Goal: Task Accomplishment & Management: Manage account settings

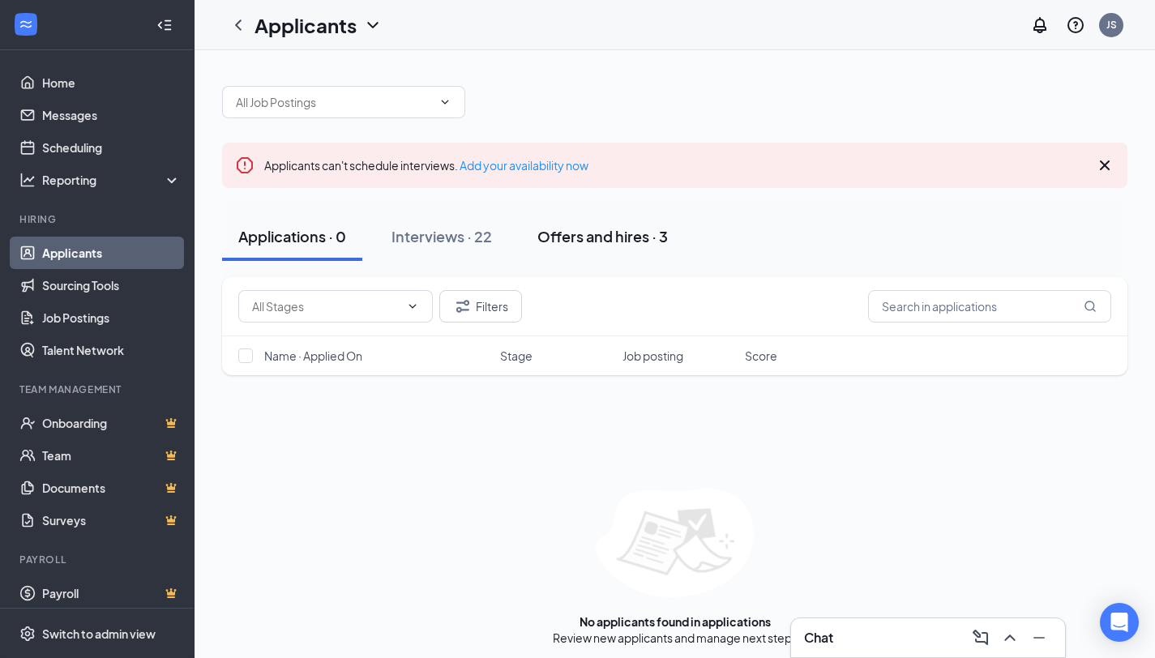
click at [602, 229] on div "Offers and hires · 3" at bounding box center [602, 236] width 130 height 20
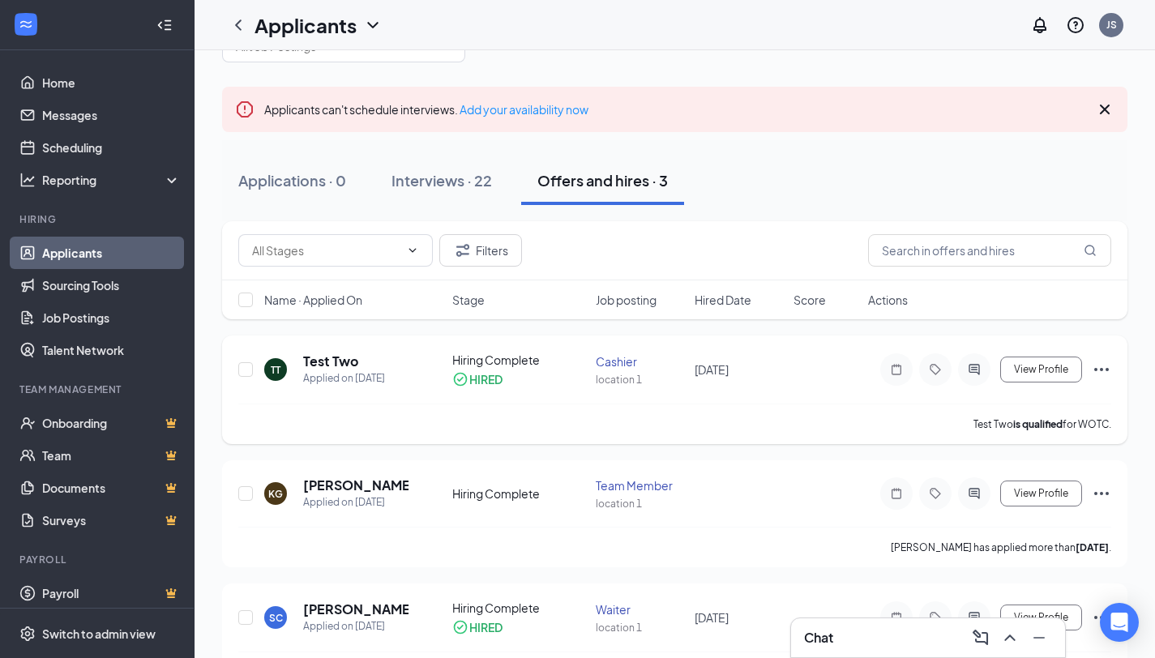
scroll to position [109, 0]
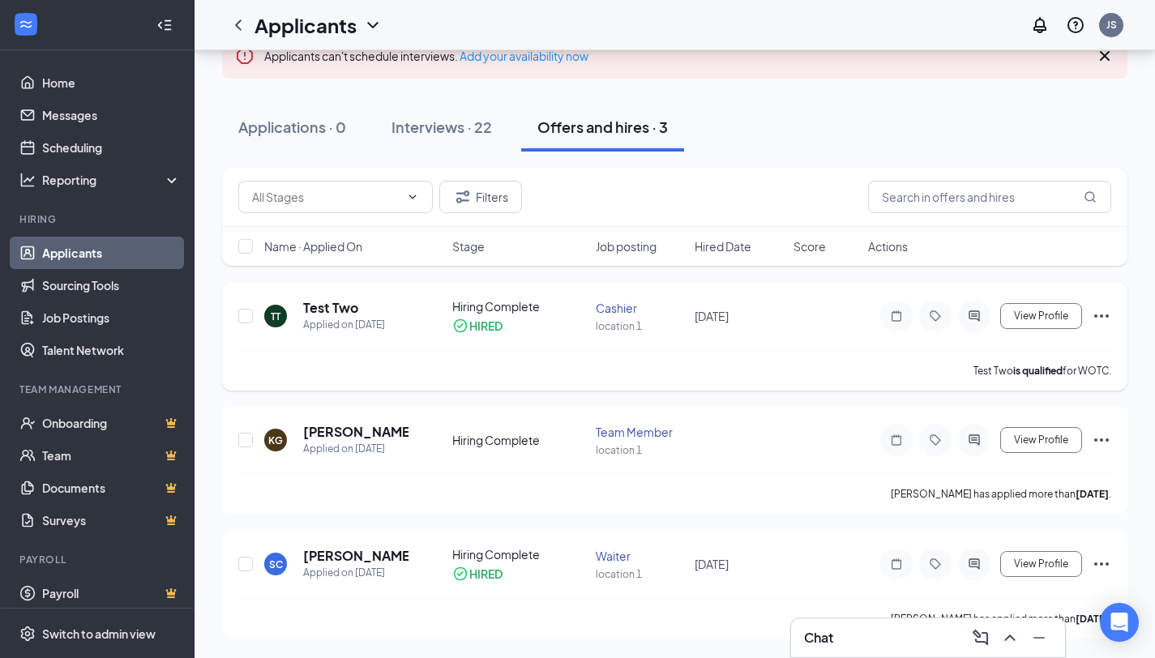
click at [1093, 309] on icon "Ellipses" at bounding box center [1100, 315] width 19 height 19
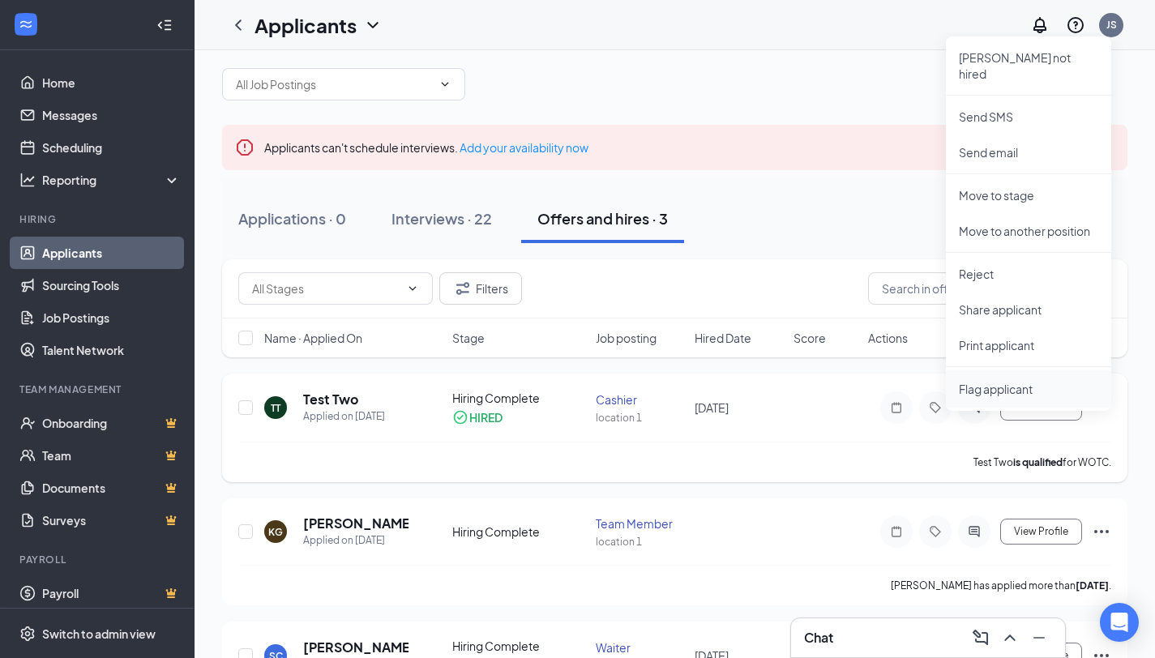
scroll to position [19, 0]
click at [1016, 301] on p "Share applicant" at bounding box center [1027, 309] width 139 height 16
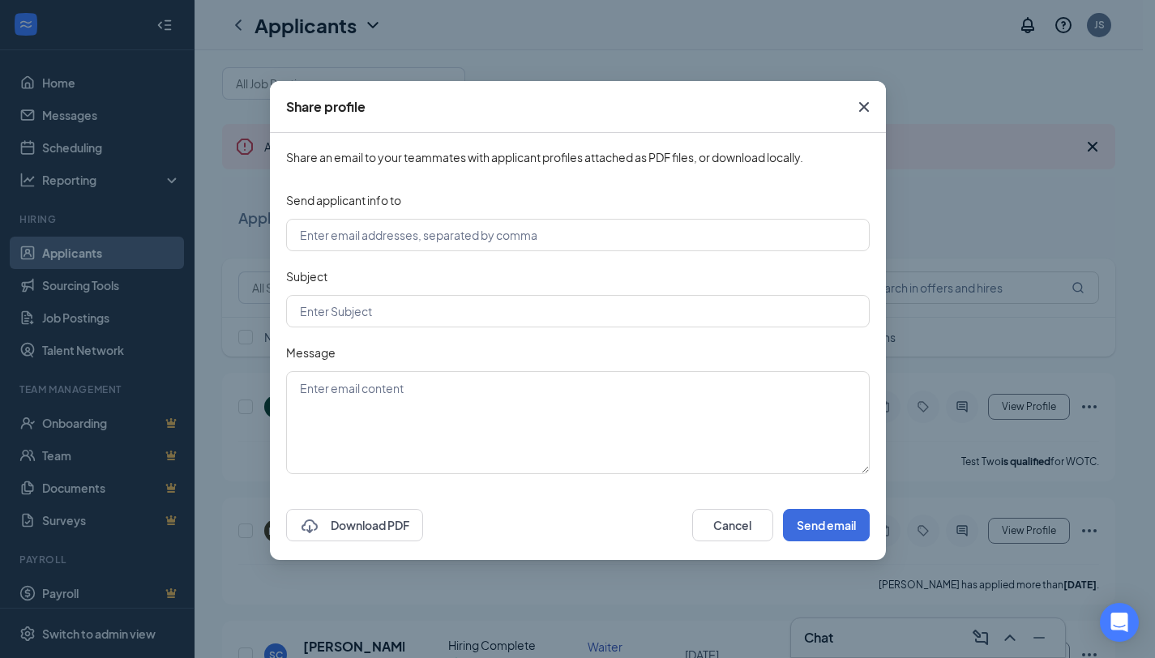
click at [860, 113] on icon "Cross" at bounding box center [863, 106] width 19 height 19
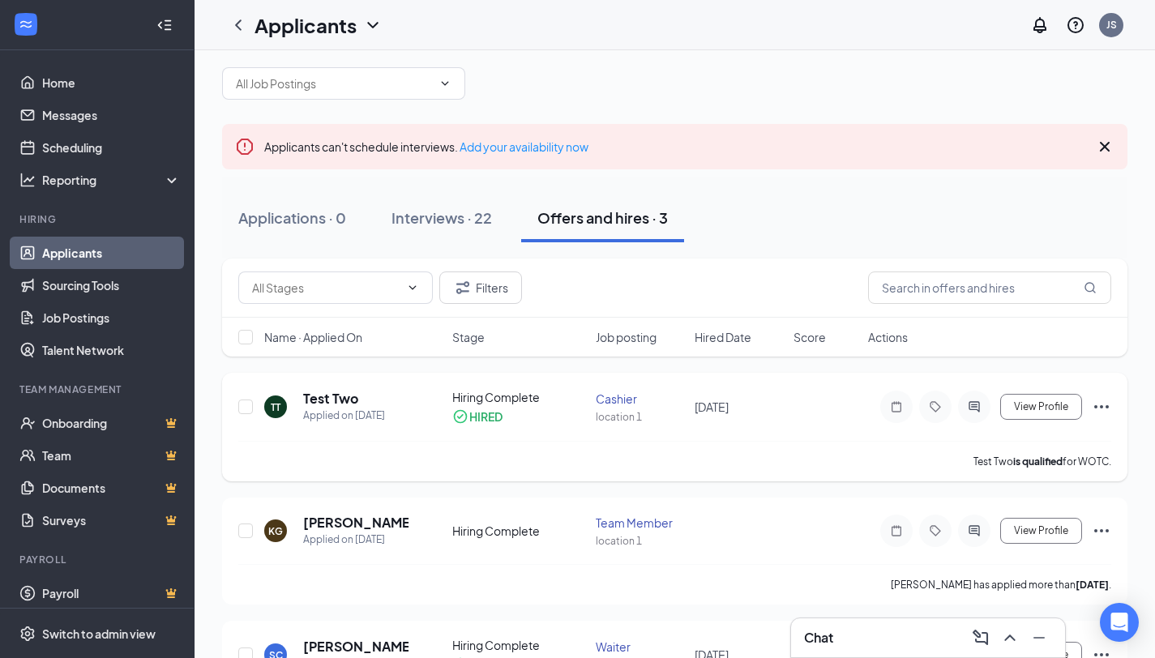
click at [1099, 410] on icon "Ellipses" at bounding box center [1100, 406] width 19 height 19
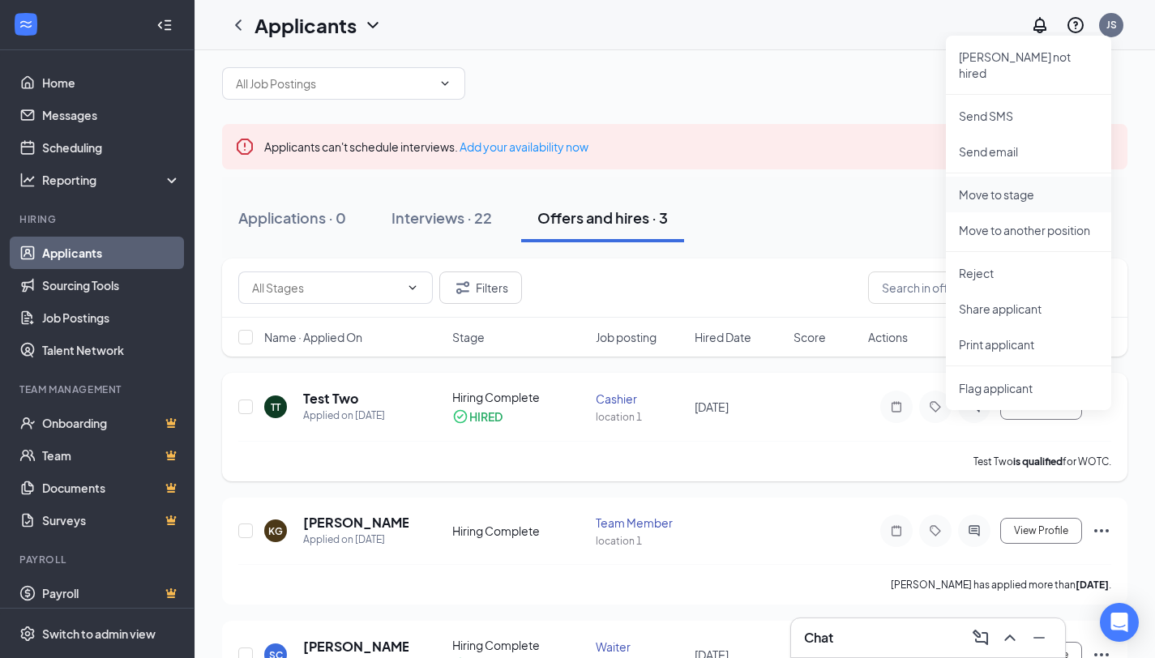
click at [1010, 186] on p "Move to stage" at bounding box center [1027, 194] width 139 height 16
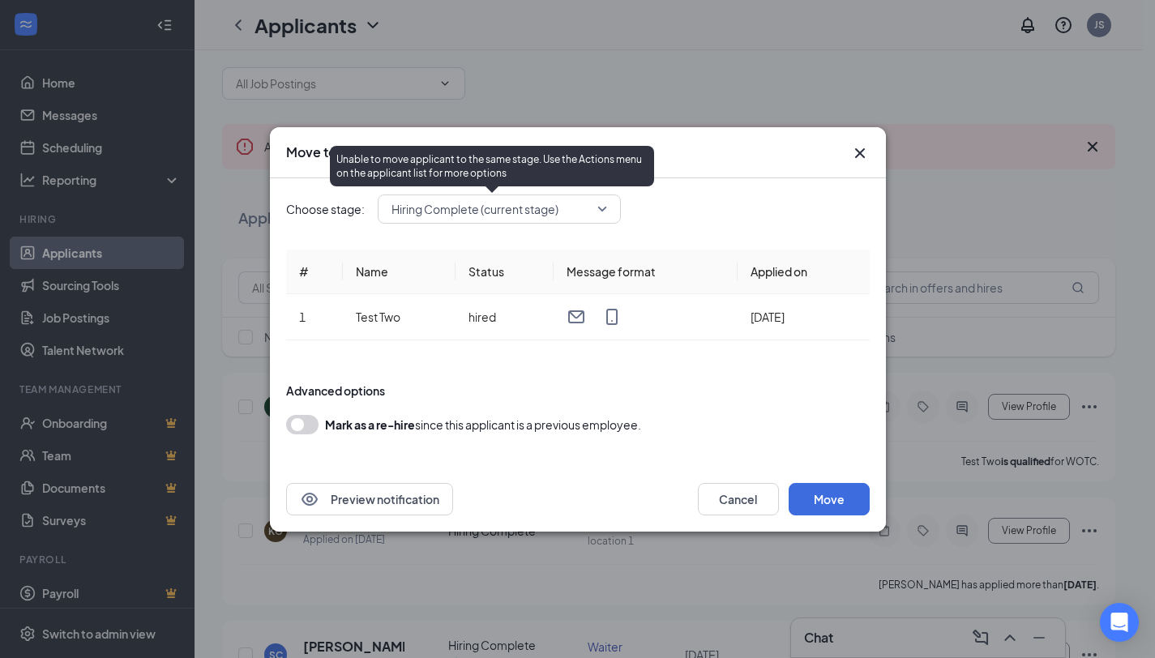
click at [532, 210] on span "Hiring Complete (current stage)" at bounding box center [474, 209] width 167 height 24
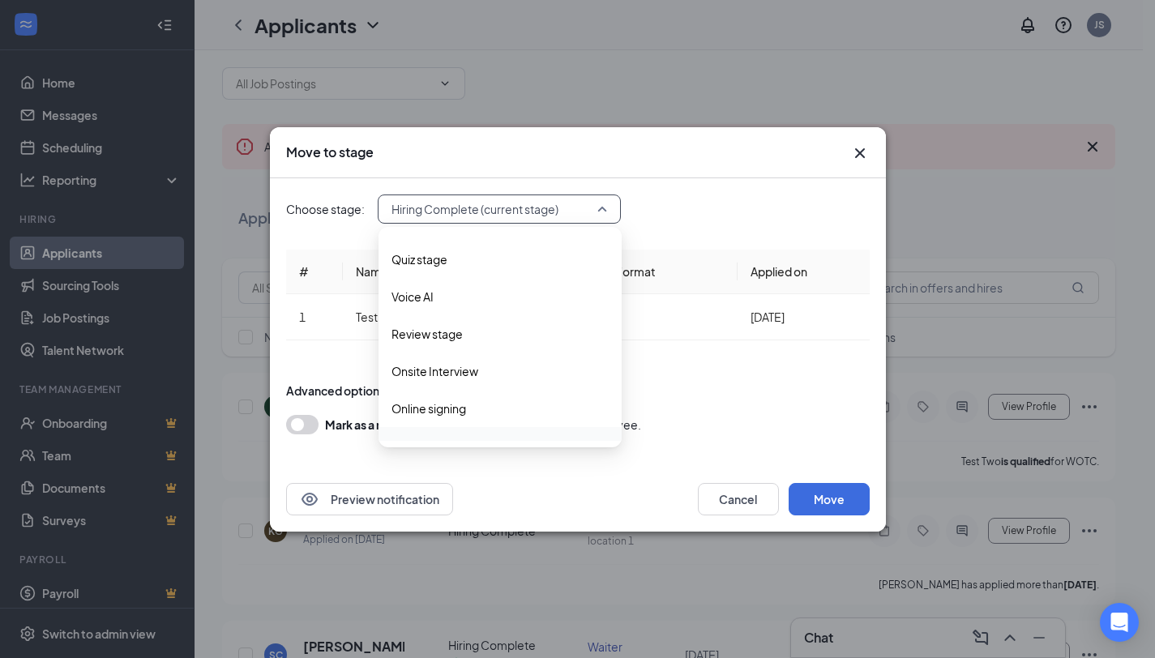
scroll to position [92, 0]
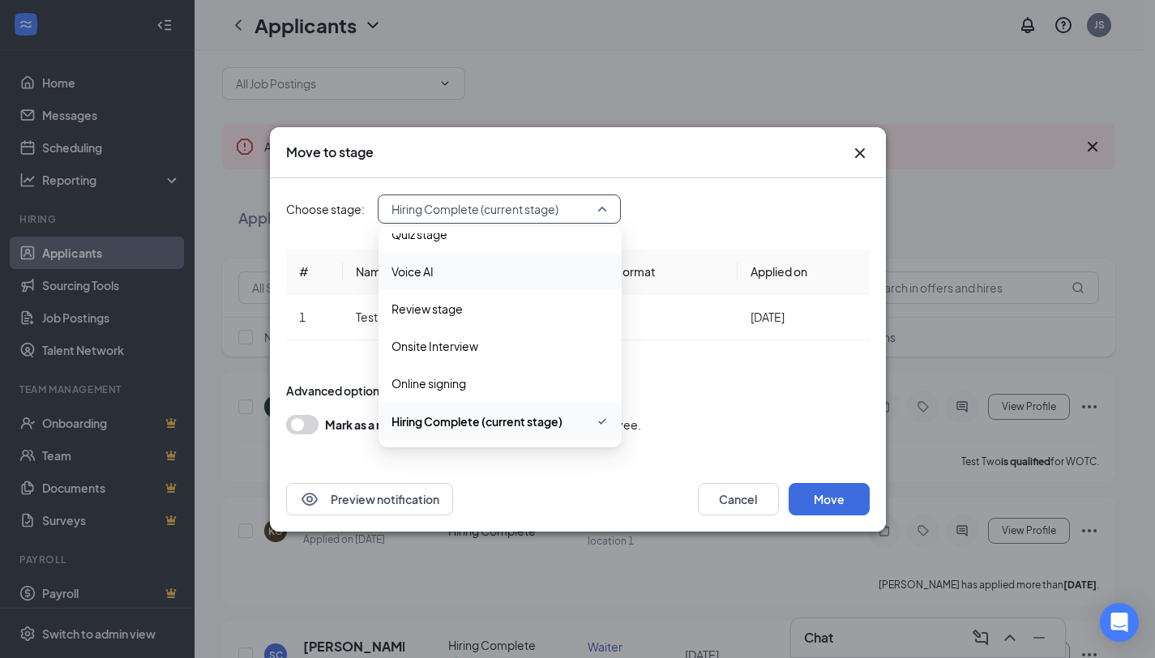
click at [723, 204] on div "Choose stage: Hiring Complete (current stage) 4069823 4069837 4069843 Applicati…" at bounding box center [577, 208] width 583 height 29
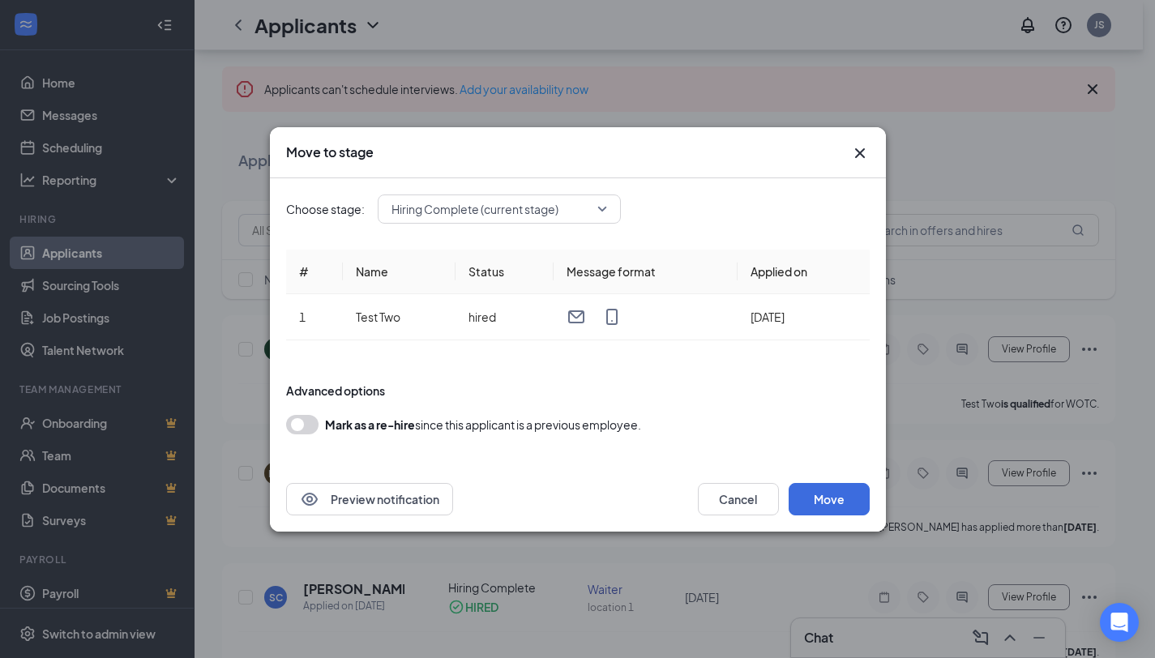
scroll to position [109, 0]
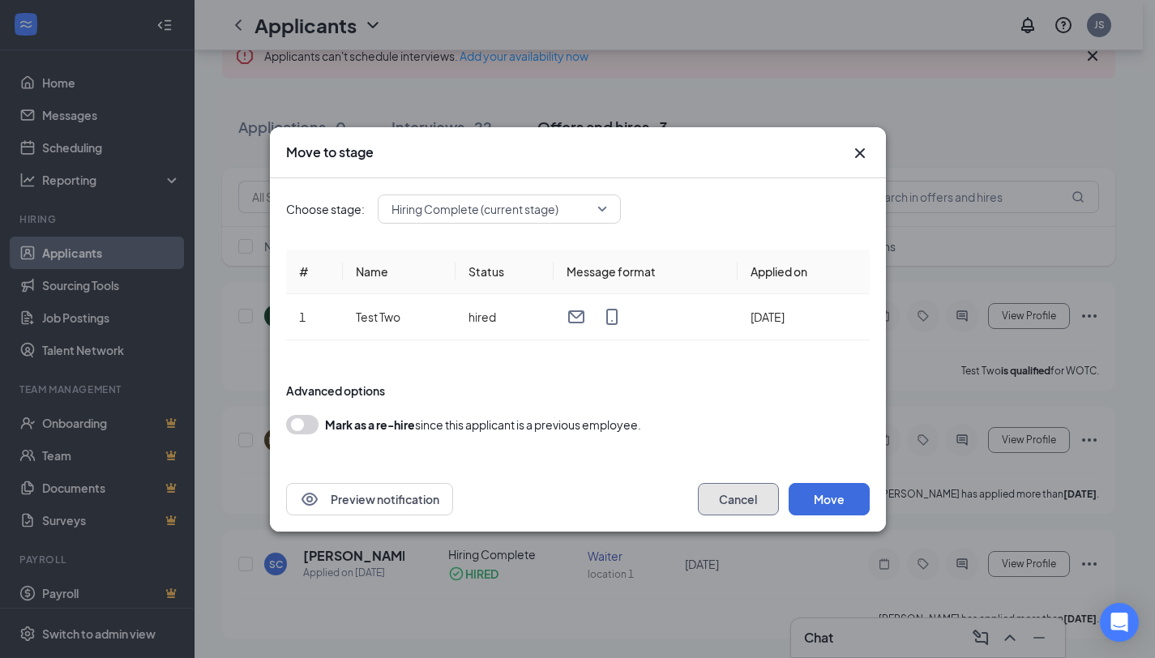
click at [731, 499] on button "Cancel" at bounding box center [738, 499] width 81 height 32
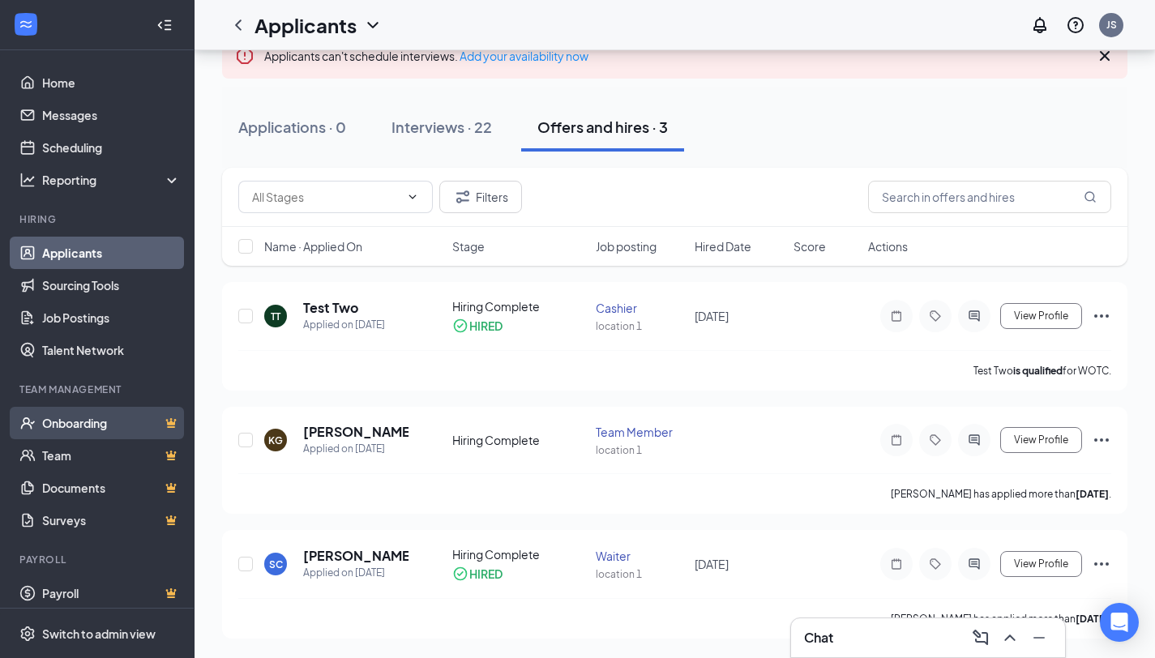
click at [87, 424] on link "Onboarding" at bounding box center [111, 423] width 139 height 32
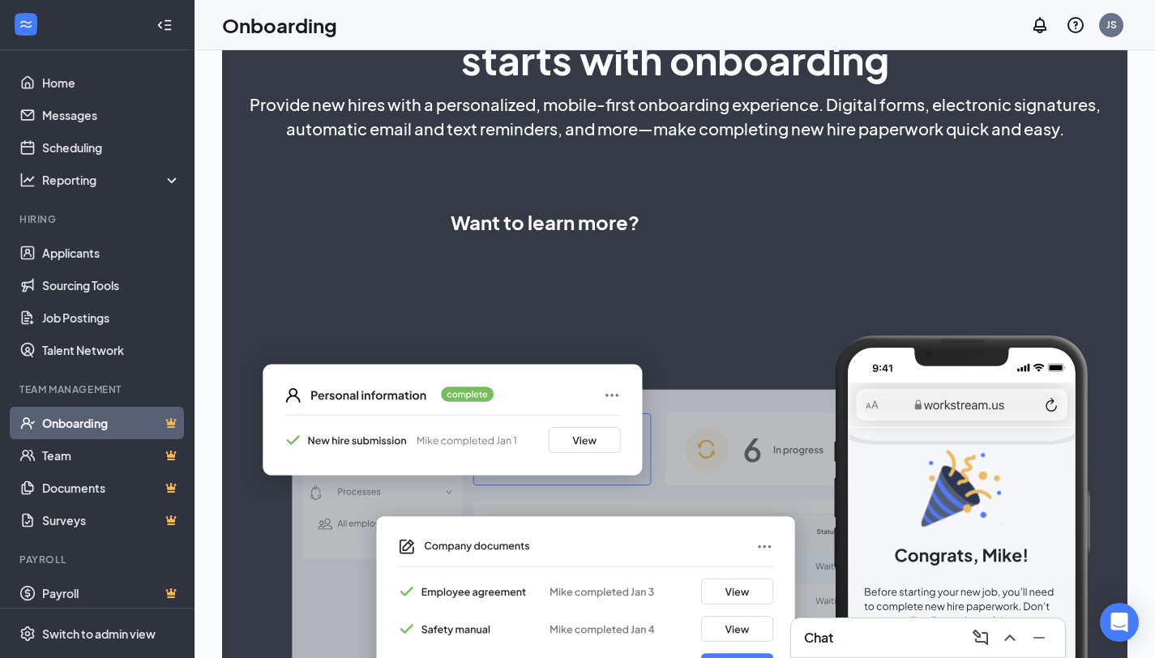
scroll to position [271, 0]
select select "PH"
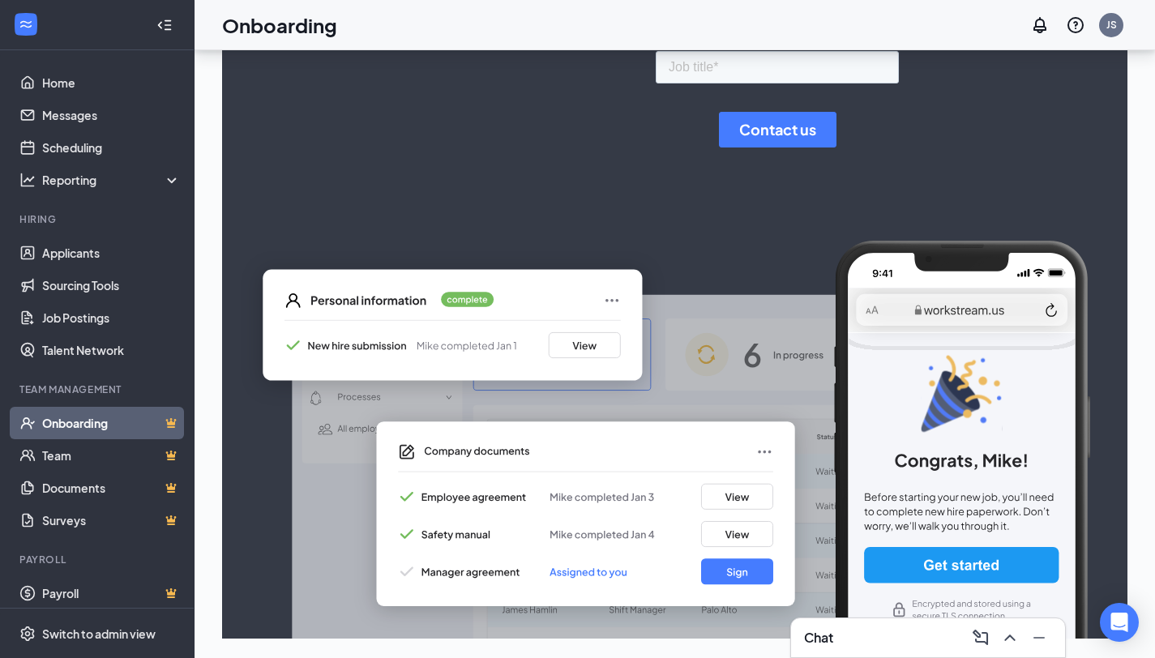
scroll to position [0, 0]
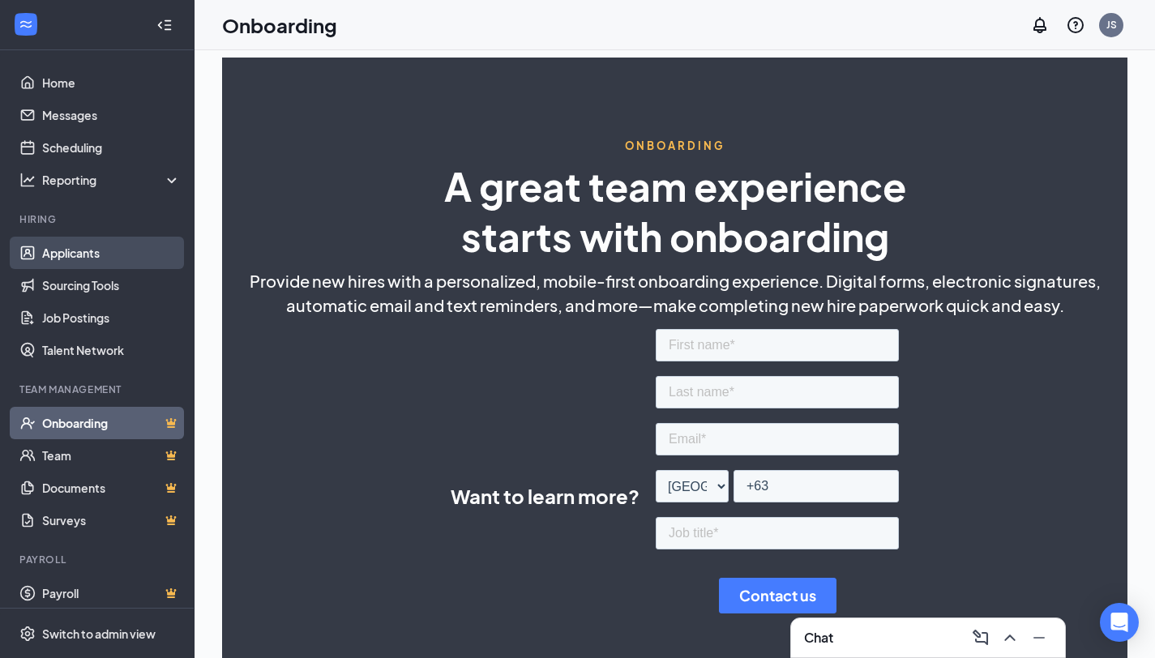
click at [98, 258] on link "Applicants" at bounding box center [111, 253] width 139 height 32
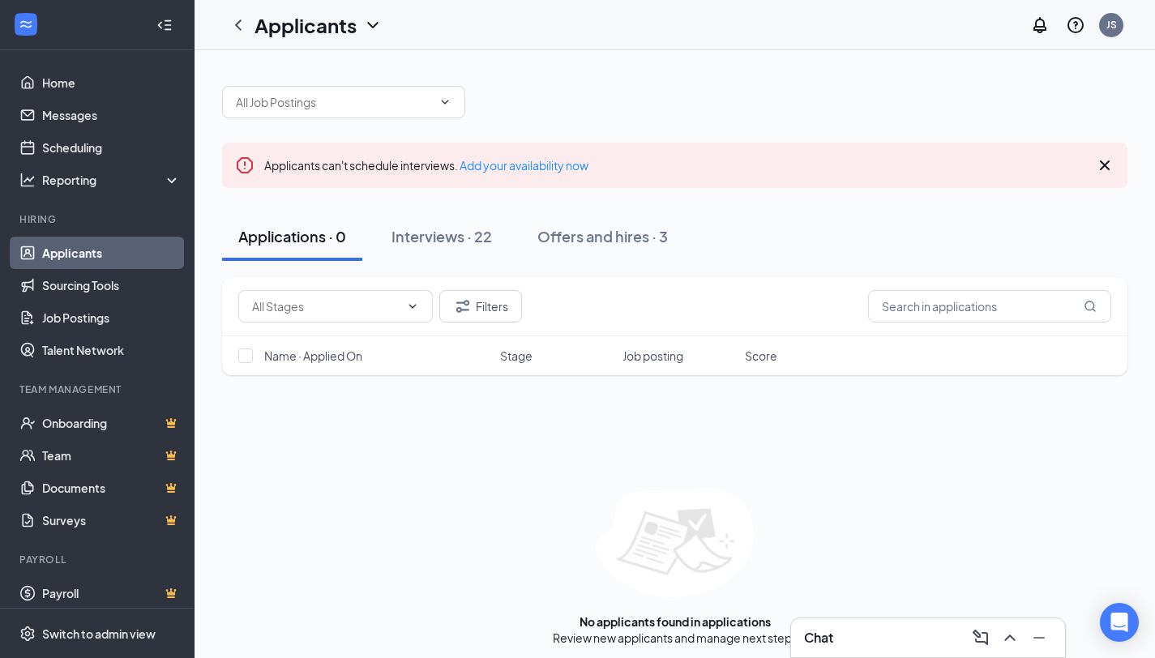
click at [608, 164] on div "Applicants can't schedule interviews. Add your availability now" at bounding box center [674, 165] width 905 height 45
click at [600, 254] on button "Offers and hires · 3" at bounding box center [602, 236] width 163 height 49
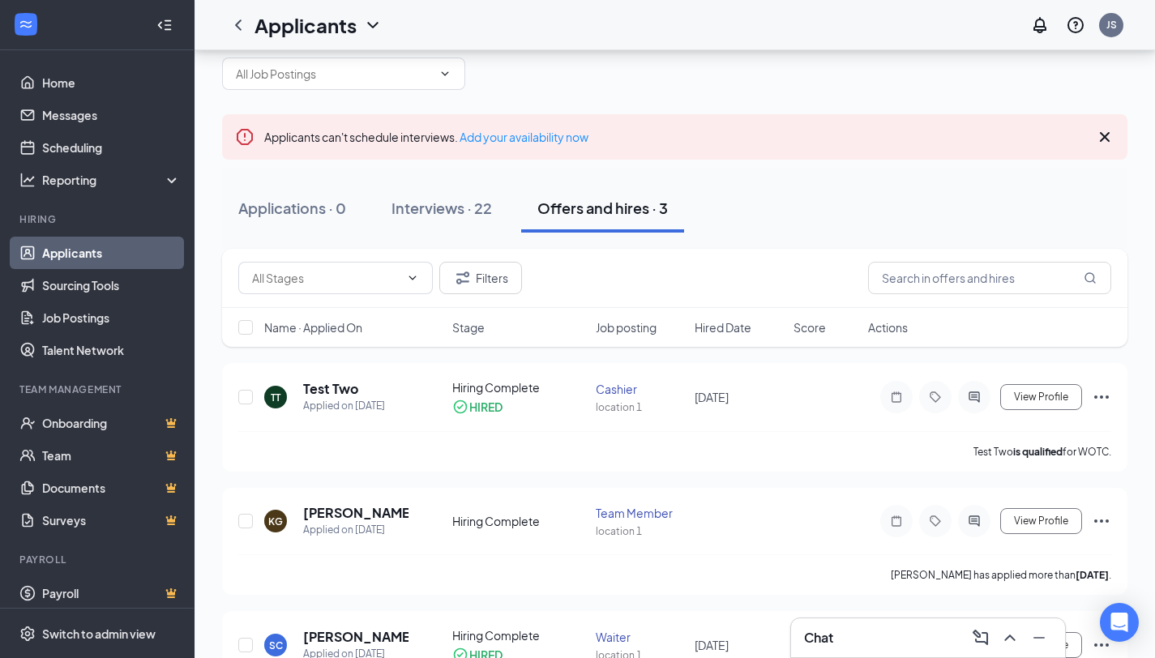
scroll to position [109, 0]
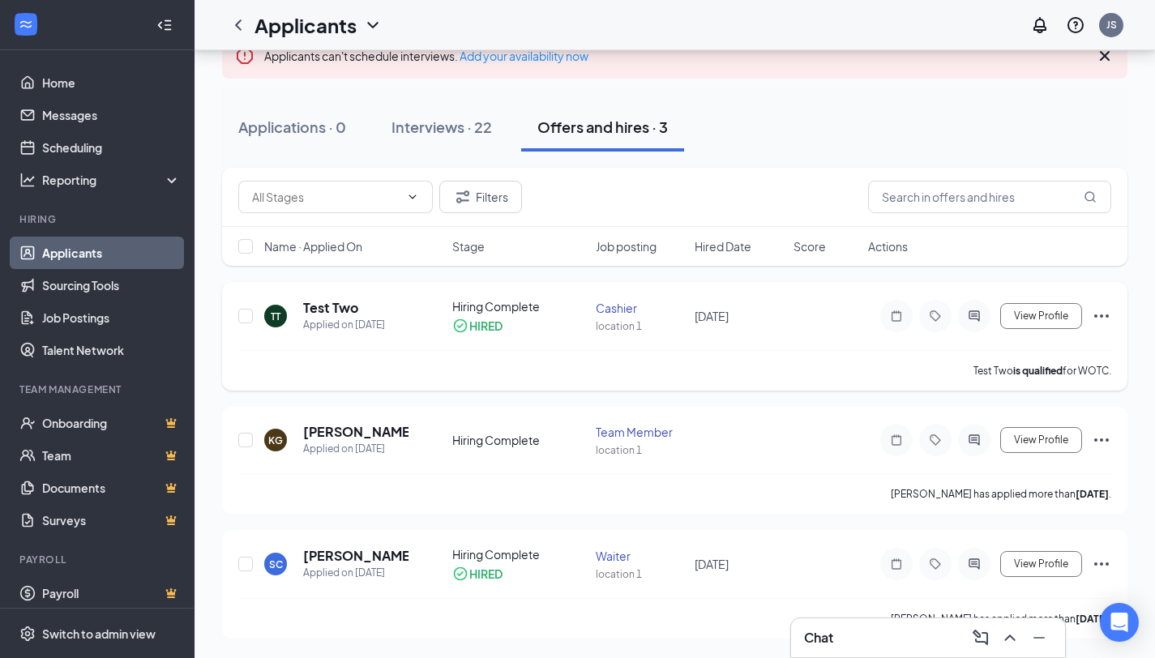
click at [1100, 312] on icon "Ellipses" at bounding box center [1100, 315] width 19 height 19
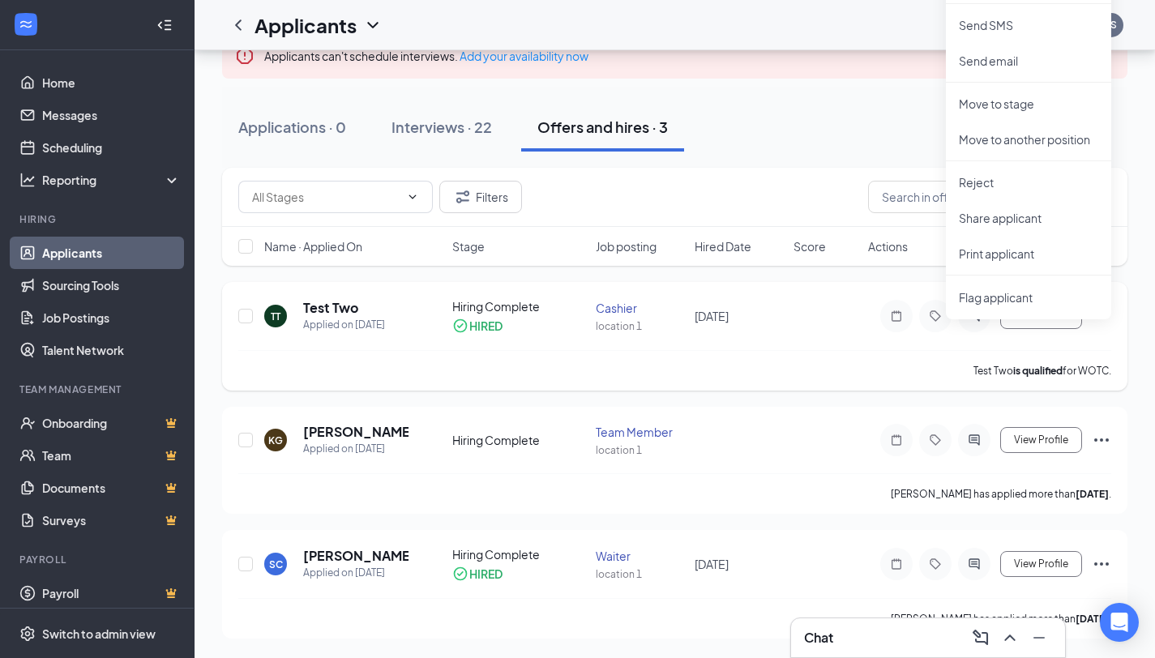
click at [1101, 311] on icon "Ellipses" at bounding box center [1100, 315] width 19 height 19
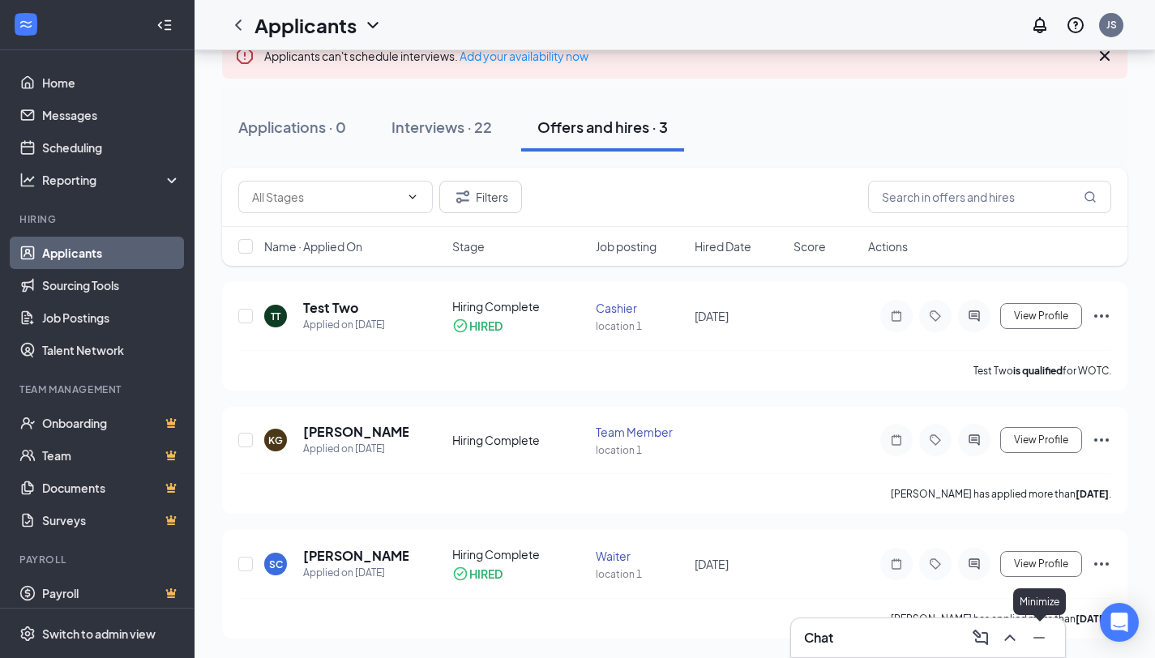
click at [1049, 634] on button at bounding box center [1039, 638] width 26 height 26
click at [1120, 566] on icon "ChatActive" at bounding box center [1119, 567] width 16 height 16
click at [1103, 442] on icon "Ellipses" at bounding box center [1100, 439] width 19 height 19
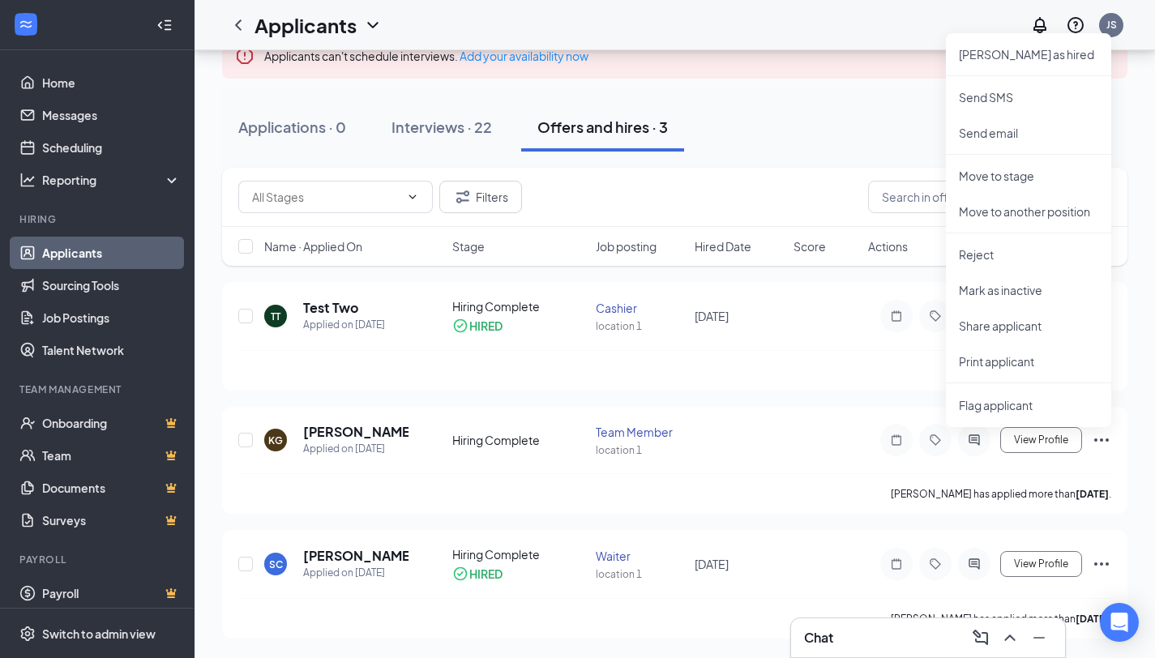
click at [1149, 314] on div "Applicants can't schedule interviews. Add your availability now Applications · …" at bounding box center [674, 299] width 960 height 717
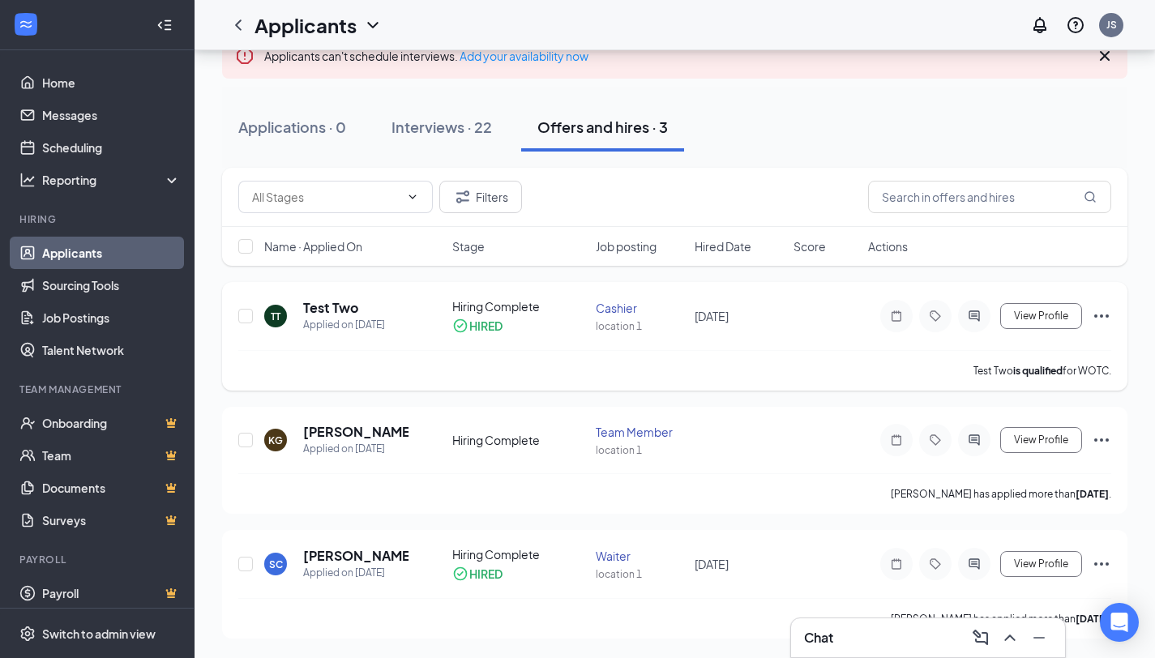
click at [1105, 318] on icon "Ellipses" at bounding box center [1100, 315] width 19 height 19
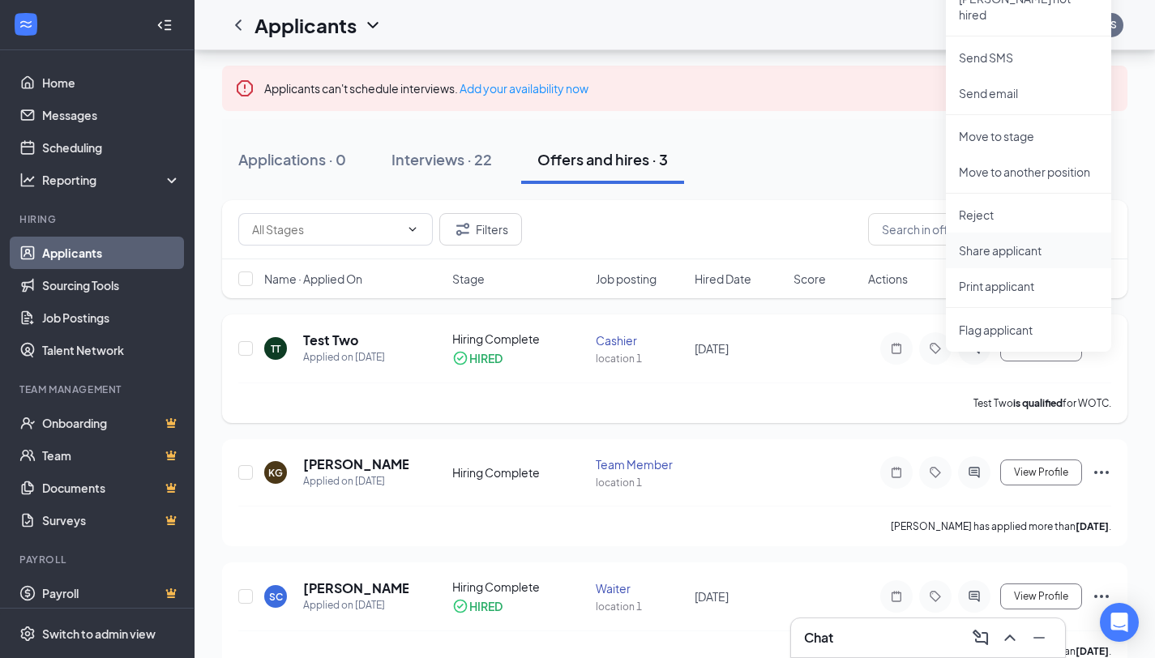
scroll to position [0, 0]
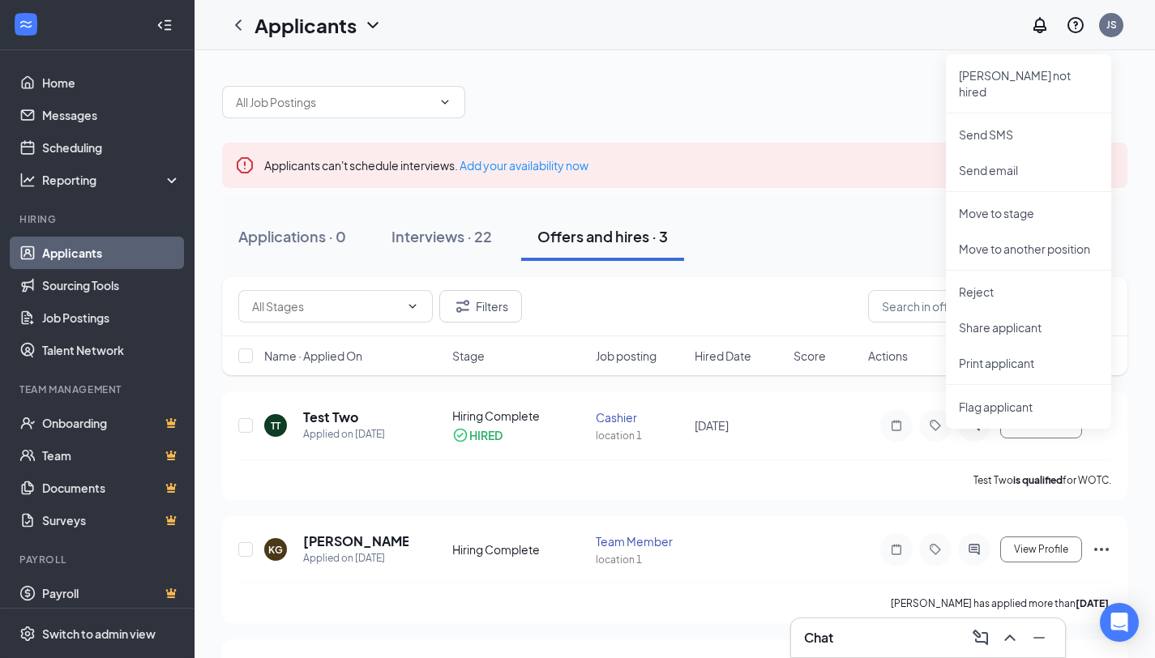
click at [837, 234] on div "Applications · 0 Interviews · 22 Offers and hires · 3" at bounding box center [674, 236] width 905 height 49
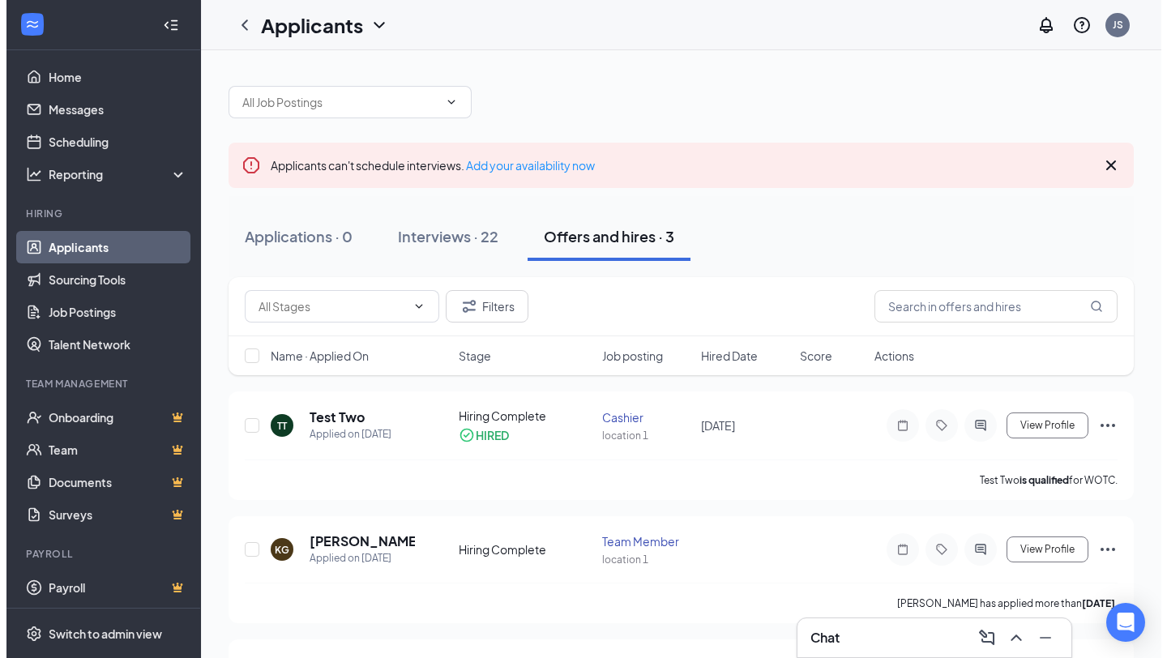
scroll to position [8, 0]
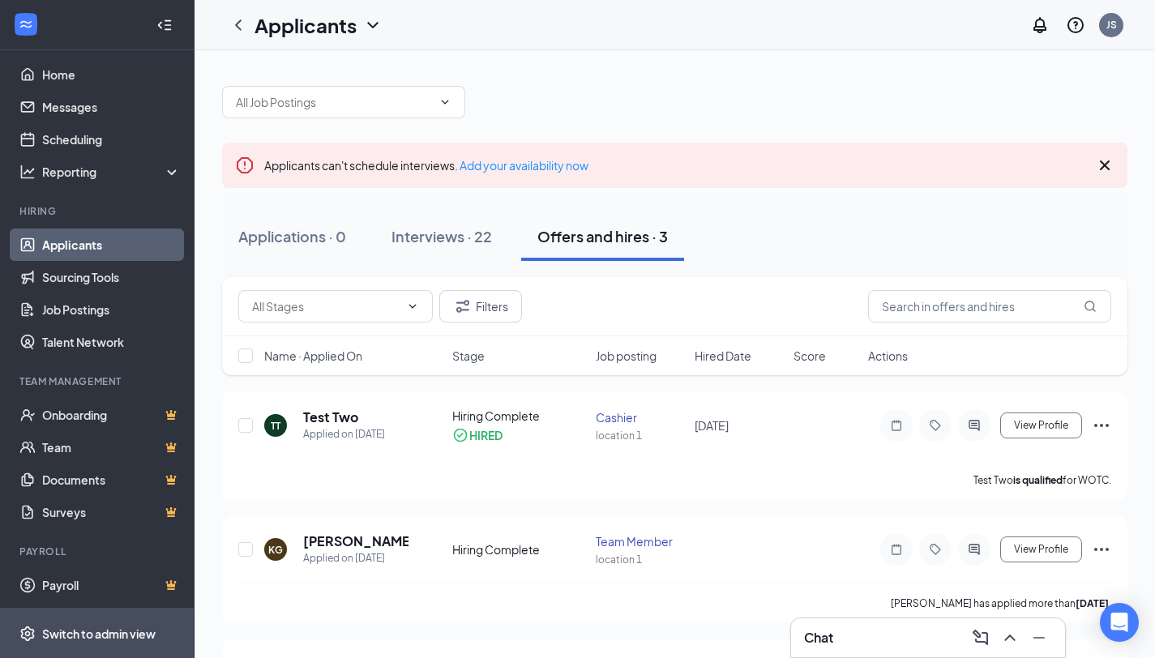
click at [100, 640] on div "Switch to admin view" at bounding box center [98, 633] width 113 height 16
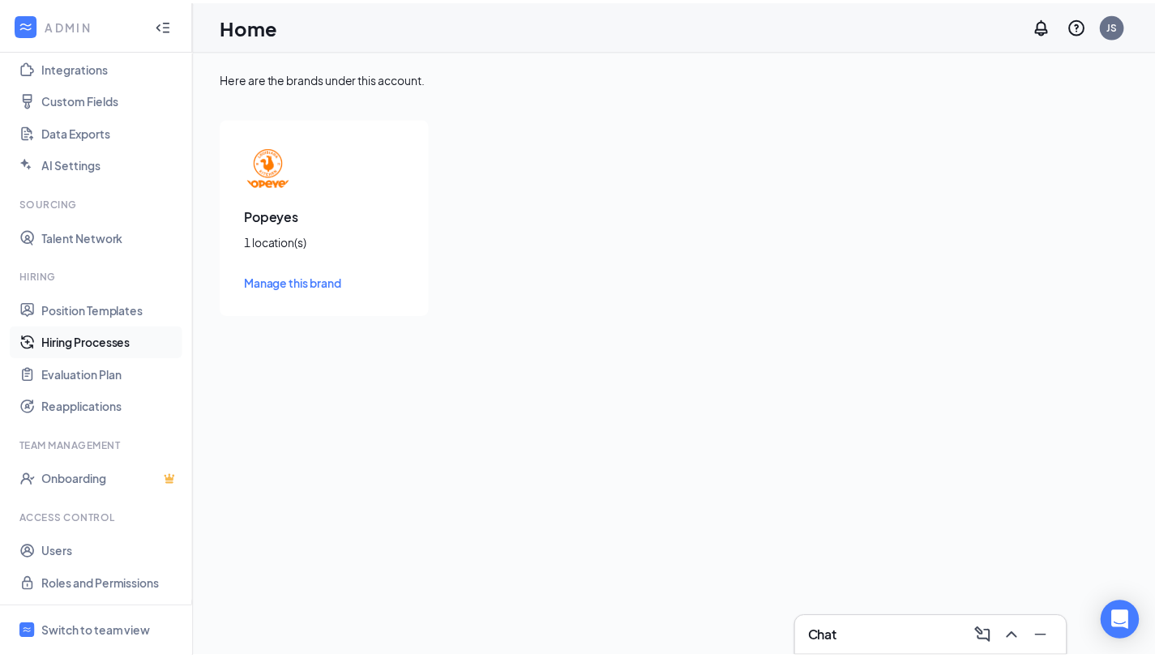
scroll to position [186, 0]
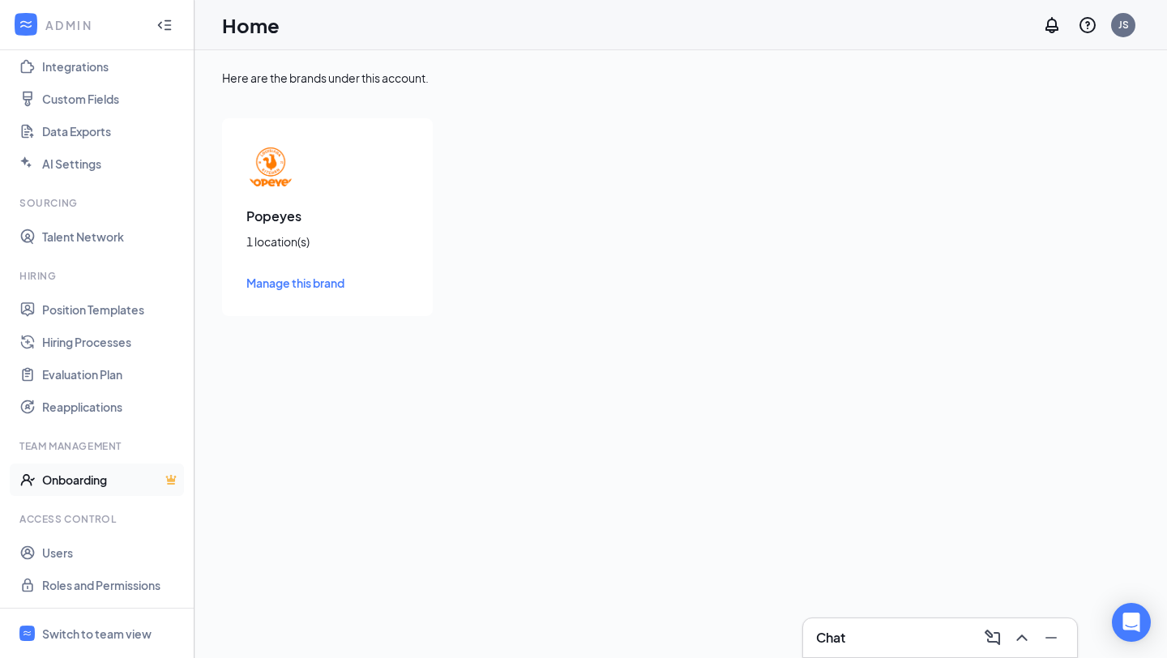
click at [117, 469] on link "Onboarding" at bounding box center [111, 479] width 139 height 32
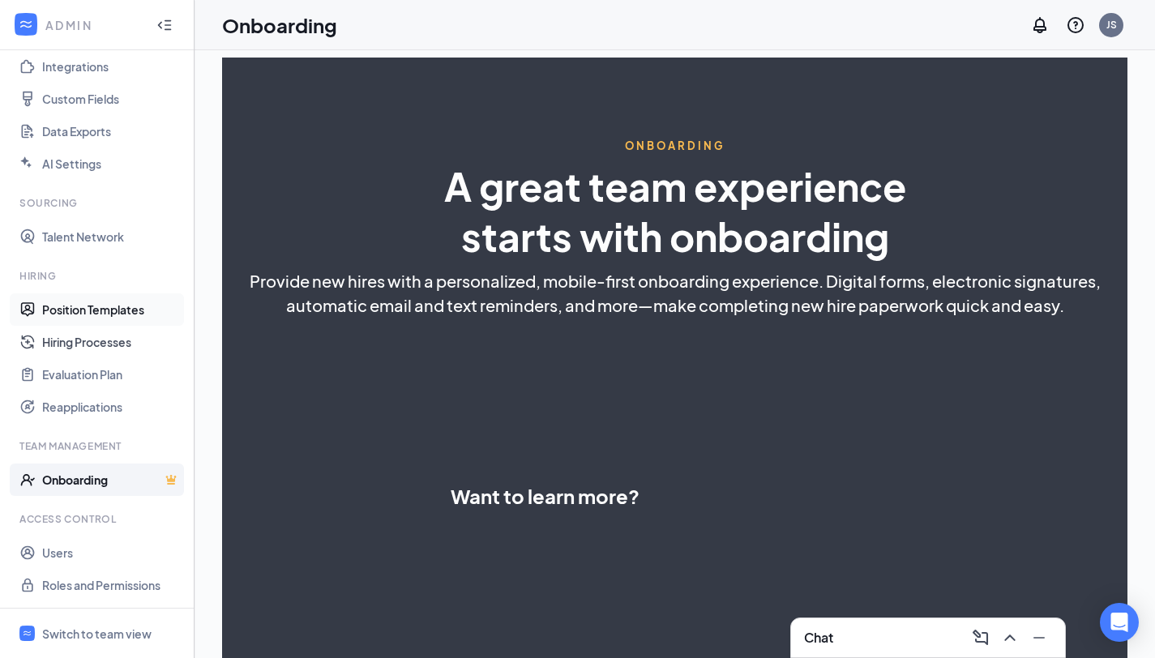
select select "PH"
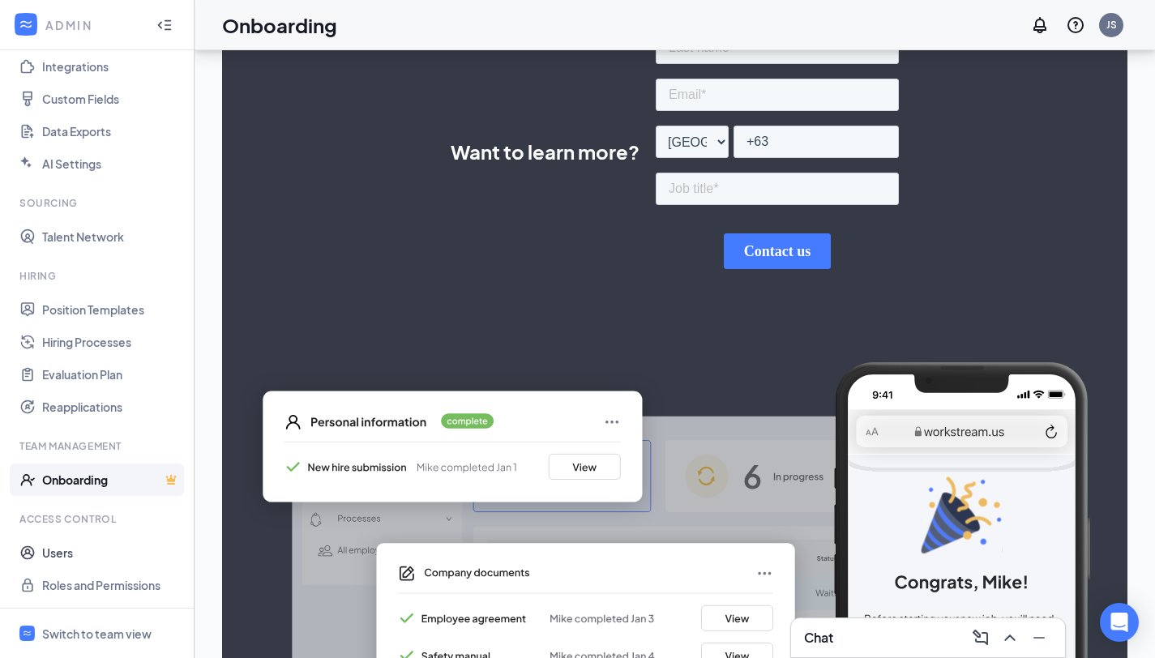
scroll to position [466, 0]
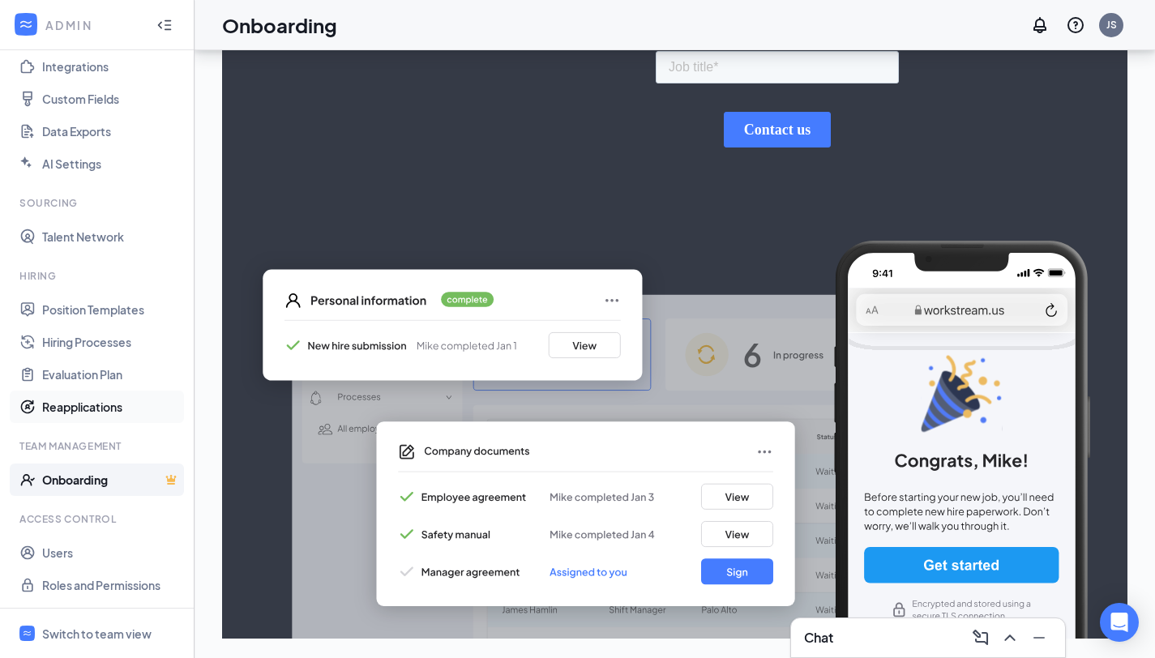
click at [76, 408] on link "Reapplications" at bounding box center [111, 407] width 139 height 32
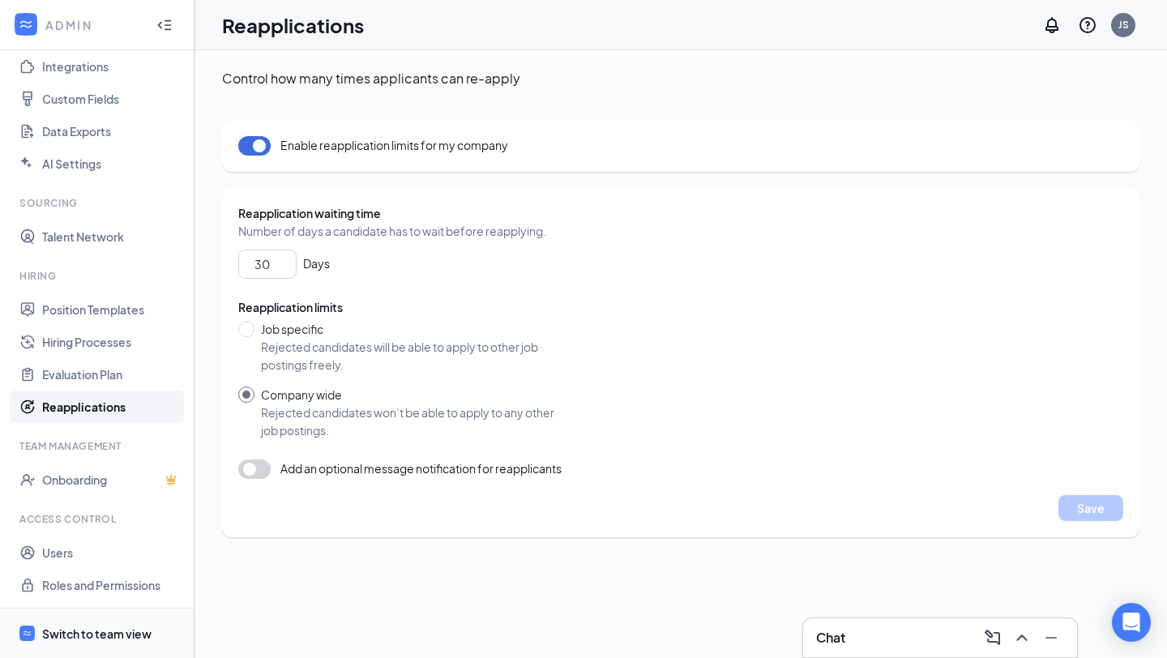
click at [87, 628] on div "Switch to team view" at bounding box center [96, 633] width 109 height 16
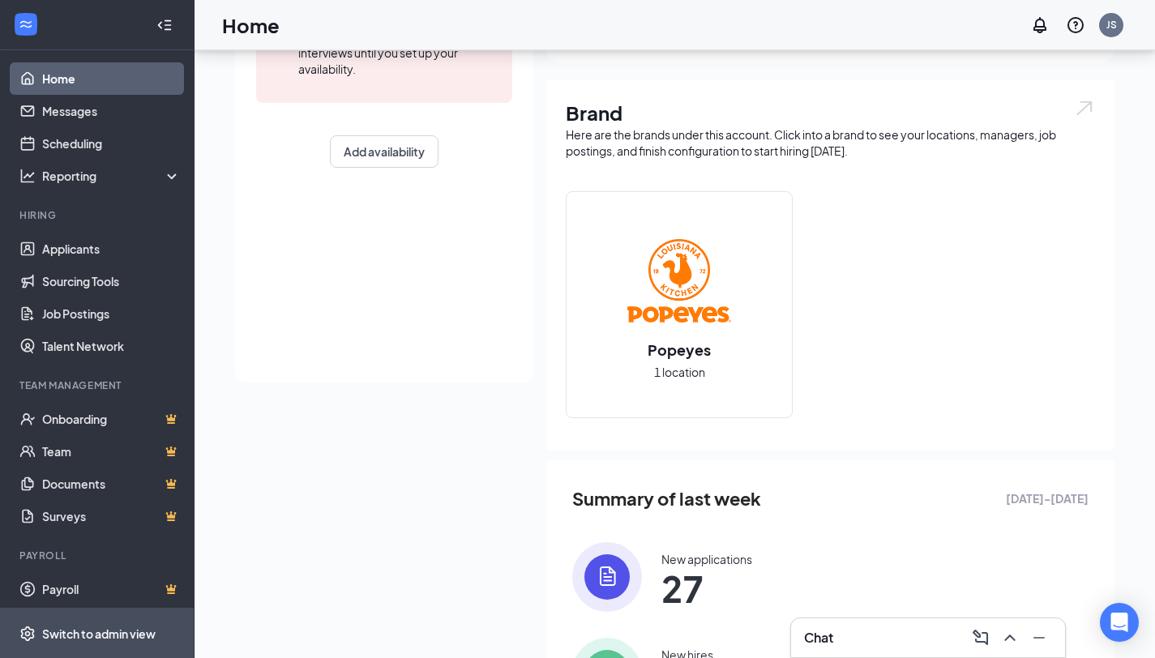
scroll to position [8, 0]
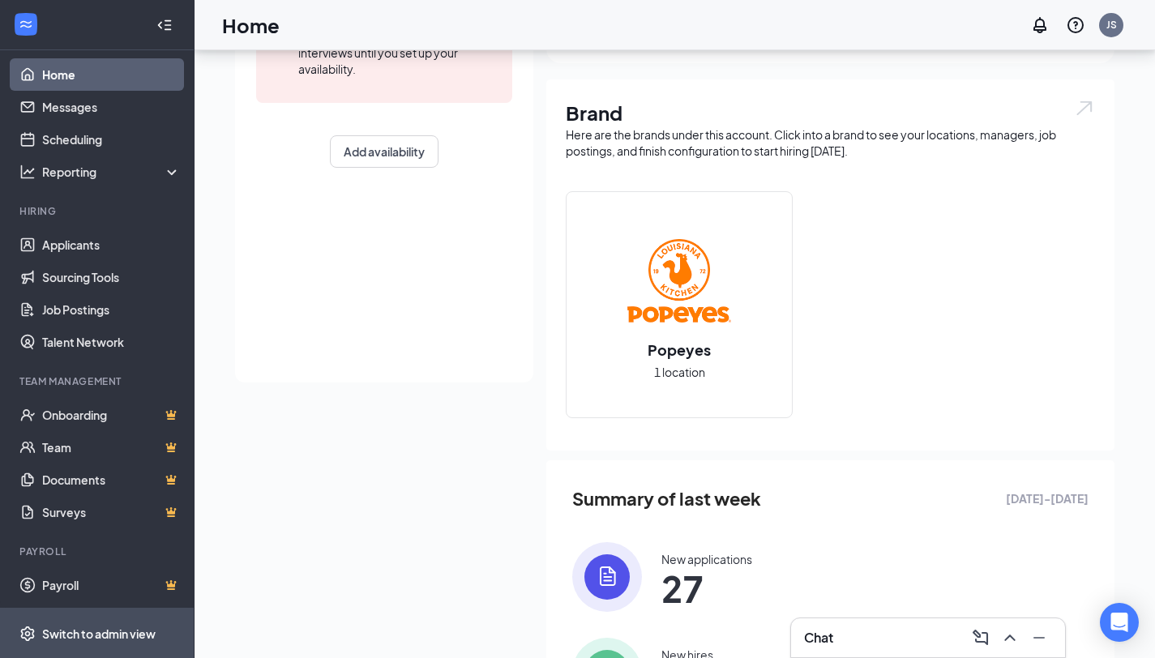
click at [103, 634] on div "Switch to admin view" at bounding box center [98, 633] width 113 height 16
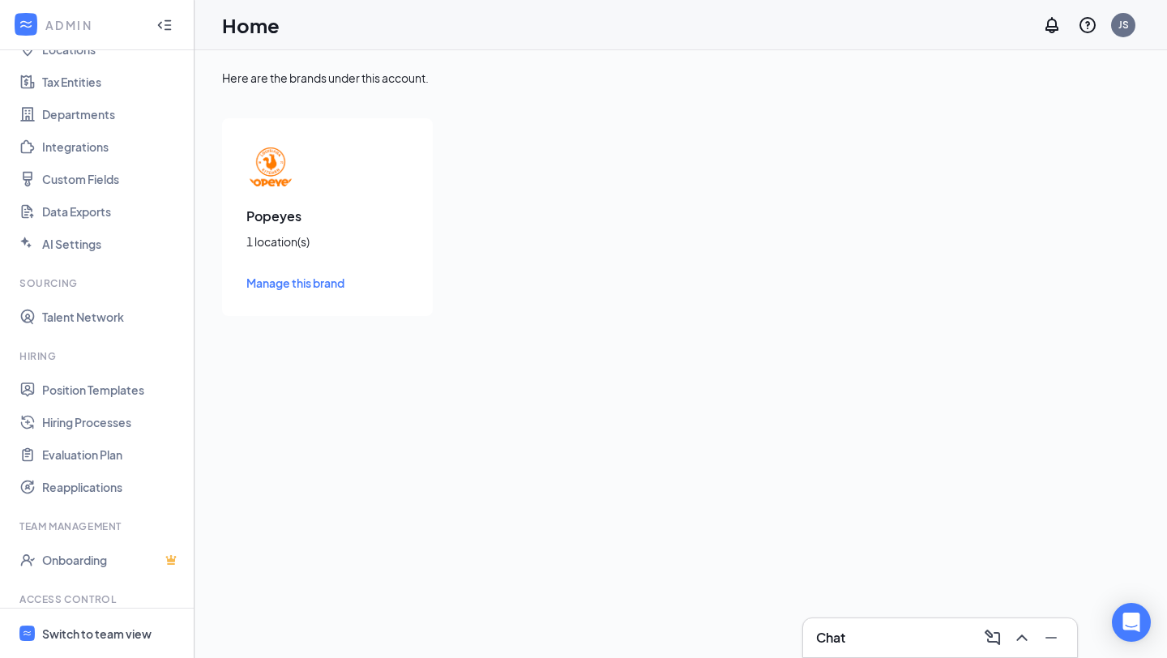
scroll to position [186, 0]
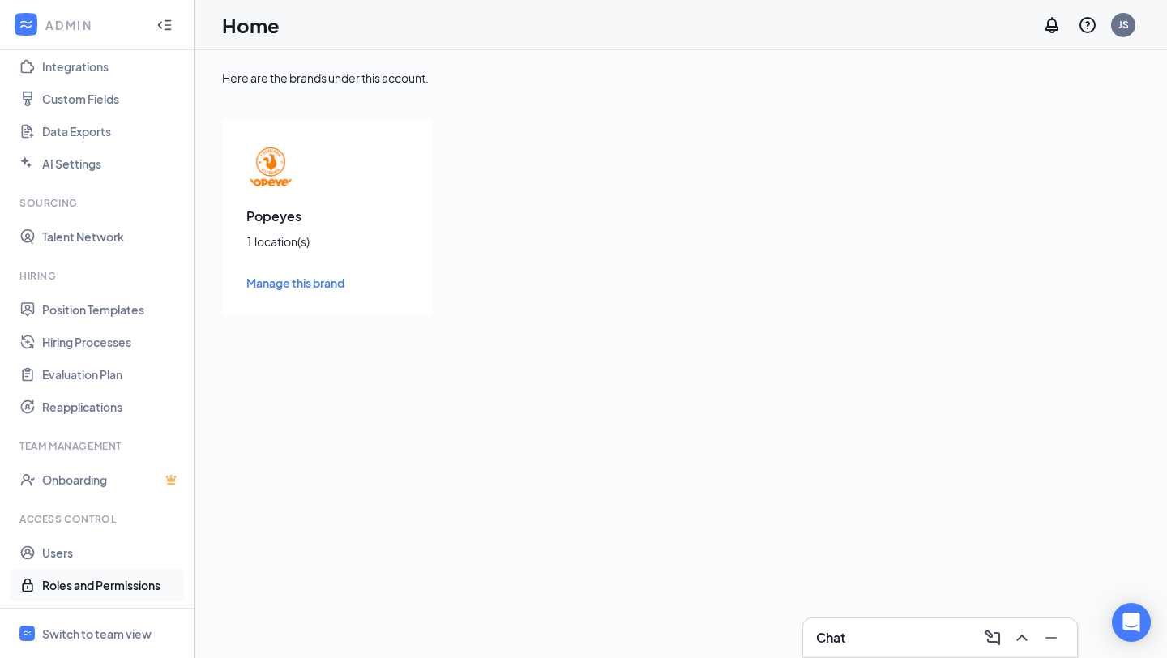
click at [122, 579] on link "Roles and Permissions" at bounding box center [111, 585] width 139 height 32
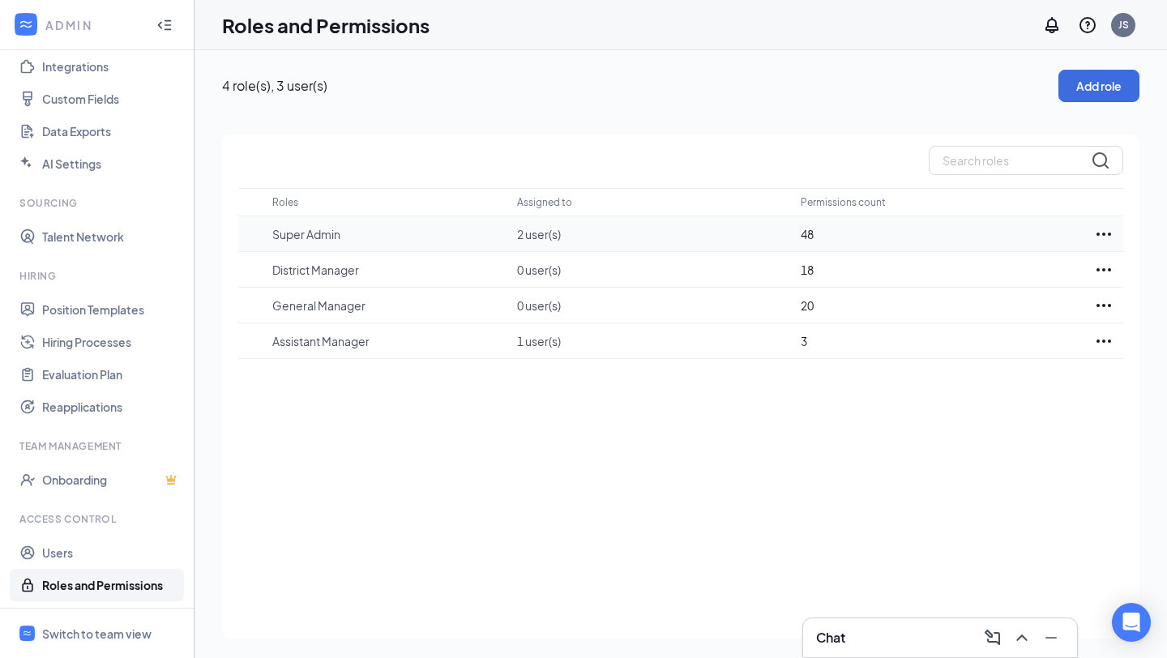
click at [1104, 231] on icon "Ellipses" at bounding box center [1103, 233] width 19 height 19
click at [1024, 280] on p "Edit" at bounding box center [1031, 283] width 136 height 16
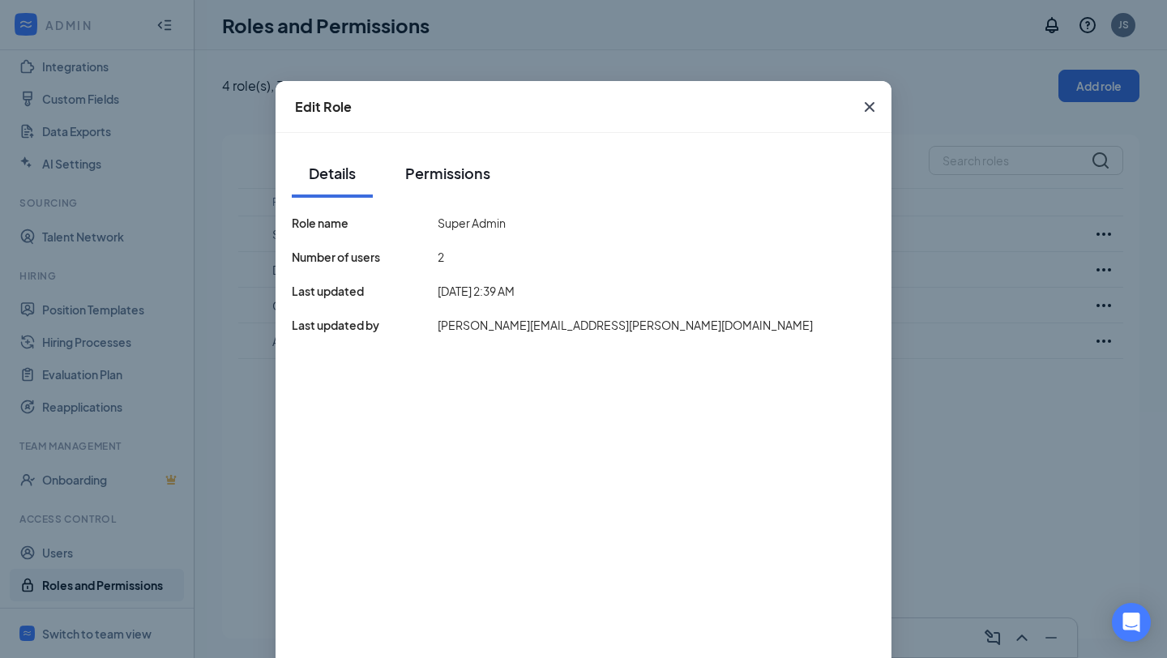
click at [437, 175] on div "Permissions" at bounding box center [447, 173] width 85 height 20
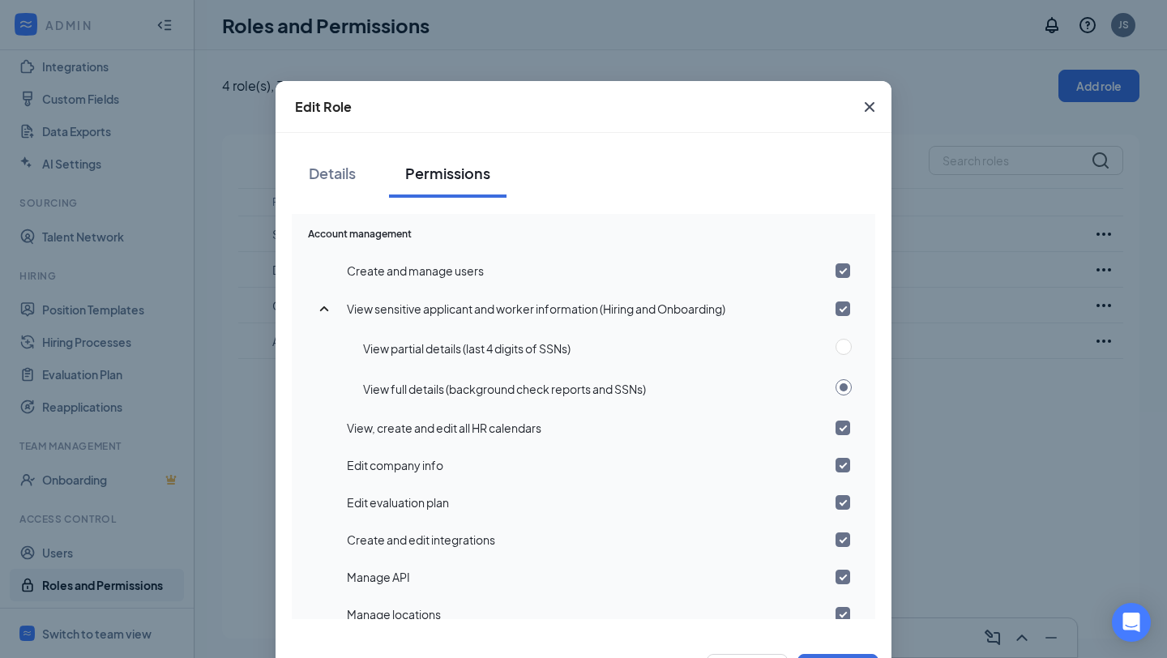
click at [835, 310] on input "checkbox" at bounding box center [842, 308] width 15 height 15
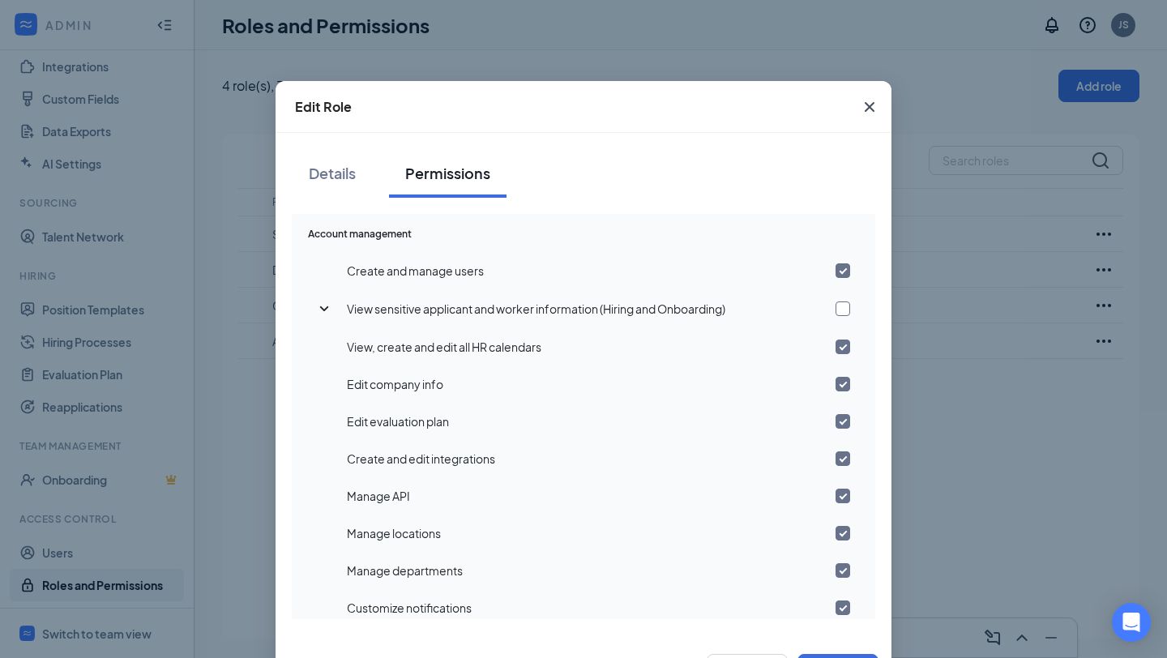
click at [835, 309] on input "checkbox" at bounding box center [842, 308] width 15 height 15
checkbox input "true"
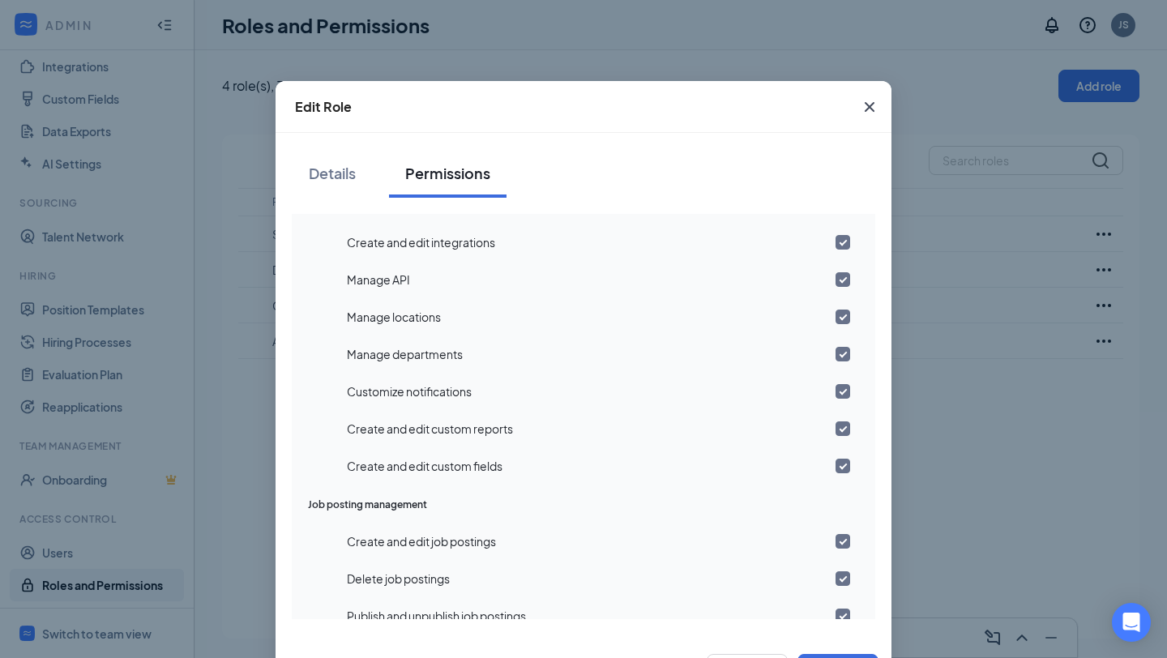
scroll to position [787, 0]
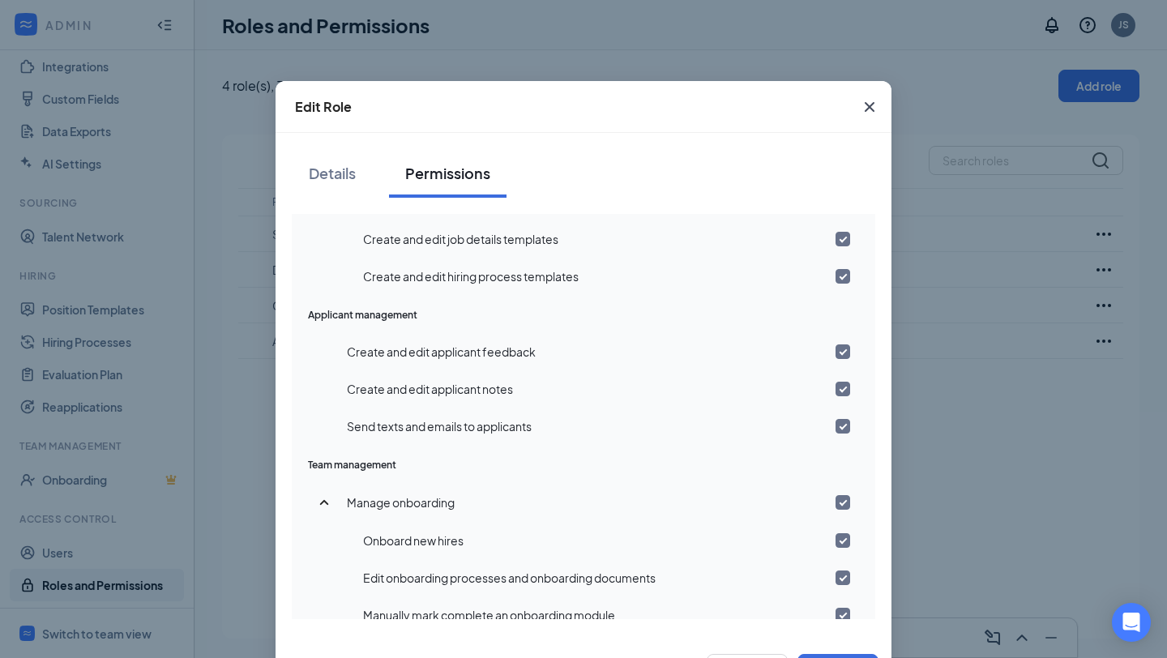
click at [835, 424] on input "checkbox" at bounding box center [842, 426] width 15 height 15
checkbox input "false"
click at [835, 393] on input "checkbox" at bounding box center [842, 389] width 15 height 15
click at [835, 391] on input "checkbox" at bounding box center [842, 389] width 15 height 15
checkbox input "true"
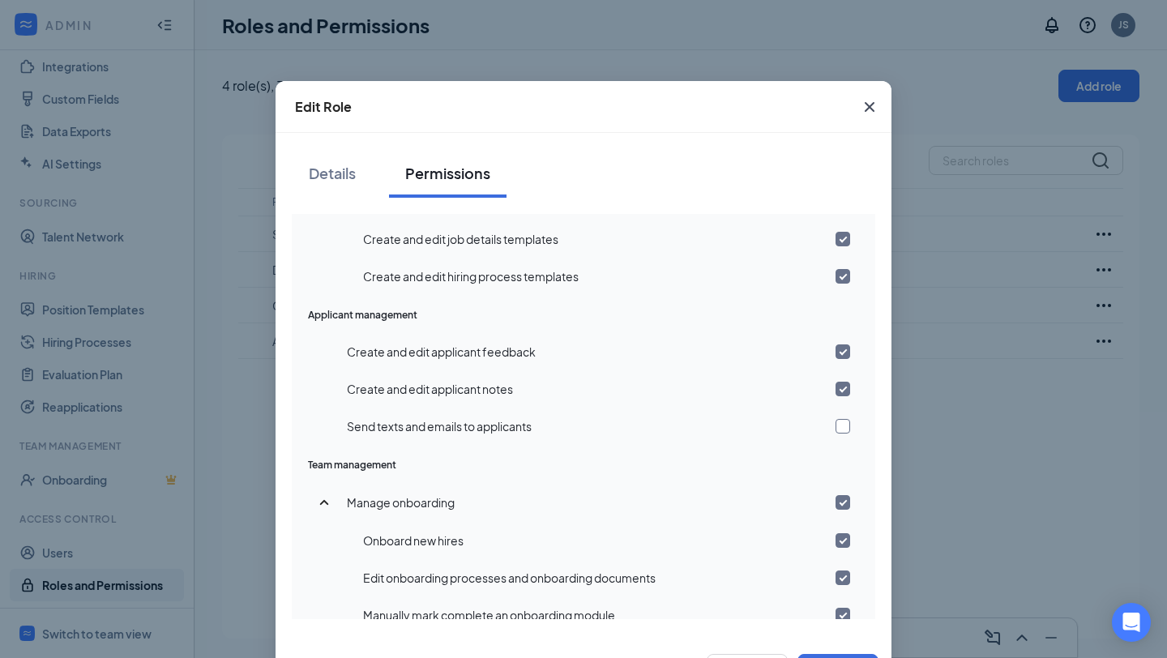
click at [835, 424] on input "checkbox" at bounding box center [842, 426] width 15 height 15
checkbox input "true"
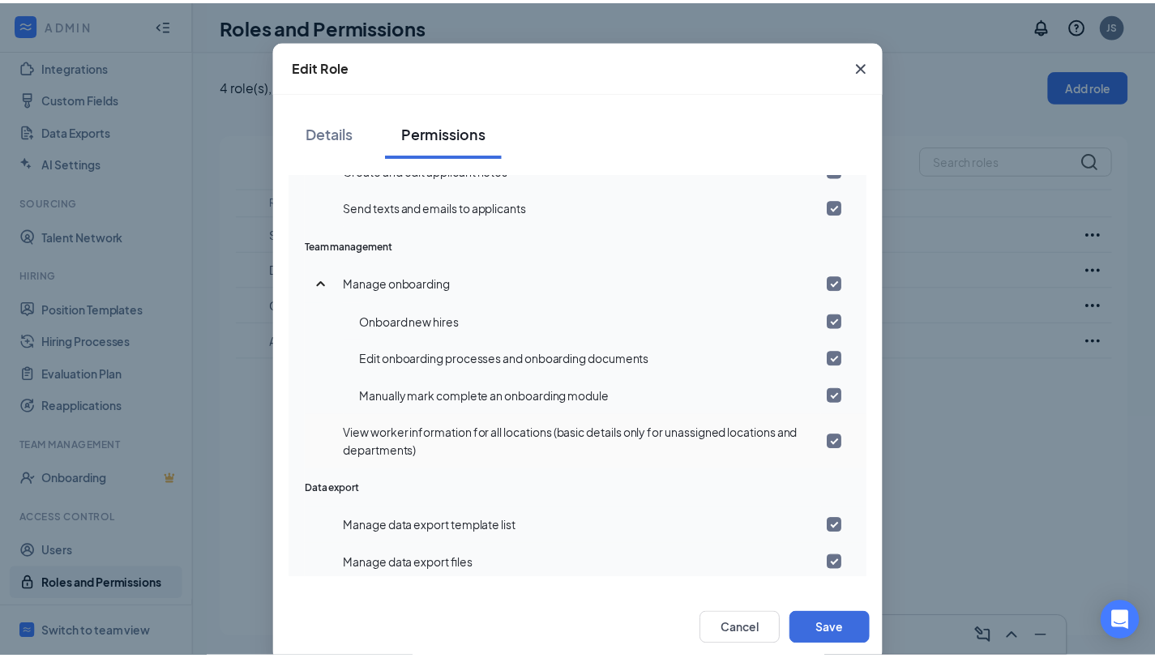
scroll to position [66, 0]
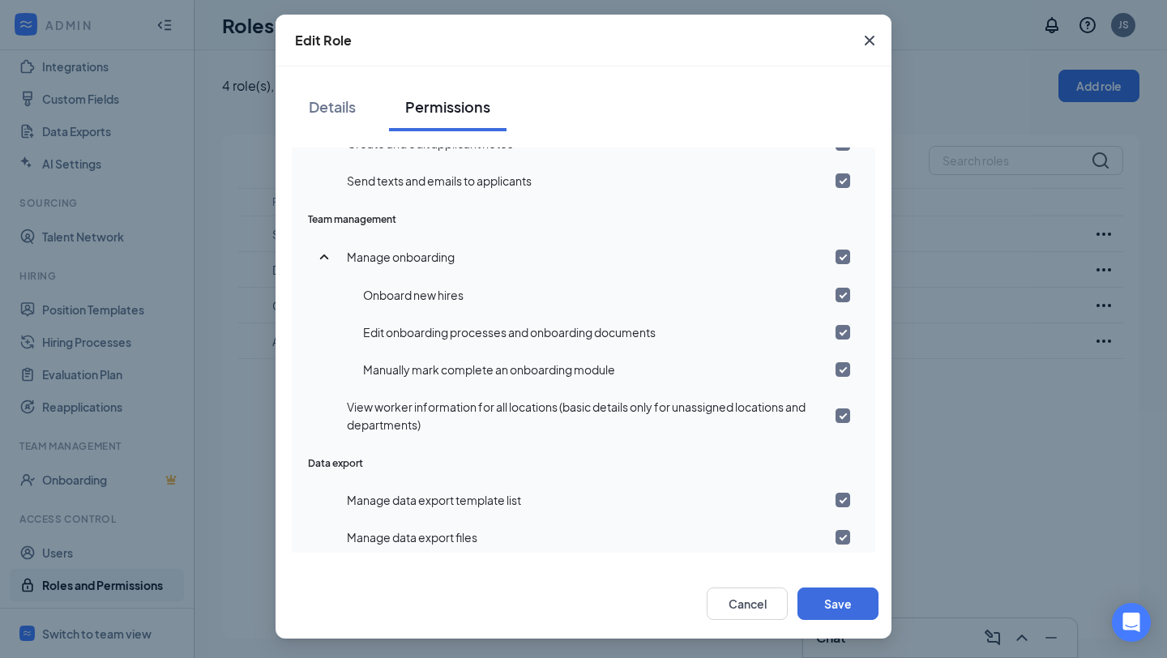
click at [835, 530] on input "checkbox" at bounding box center [842, 537] width 15 height 15
checkbox input "false"
click at [835, 493] on input "checkbox" at bounding box center [842, 500] width 15 height 15
checkbox input "false"
click at [830, 597] on button "Save" at bounding box center [837, 603] width 81 height 32
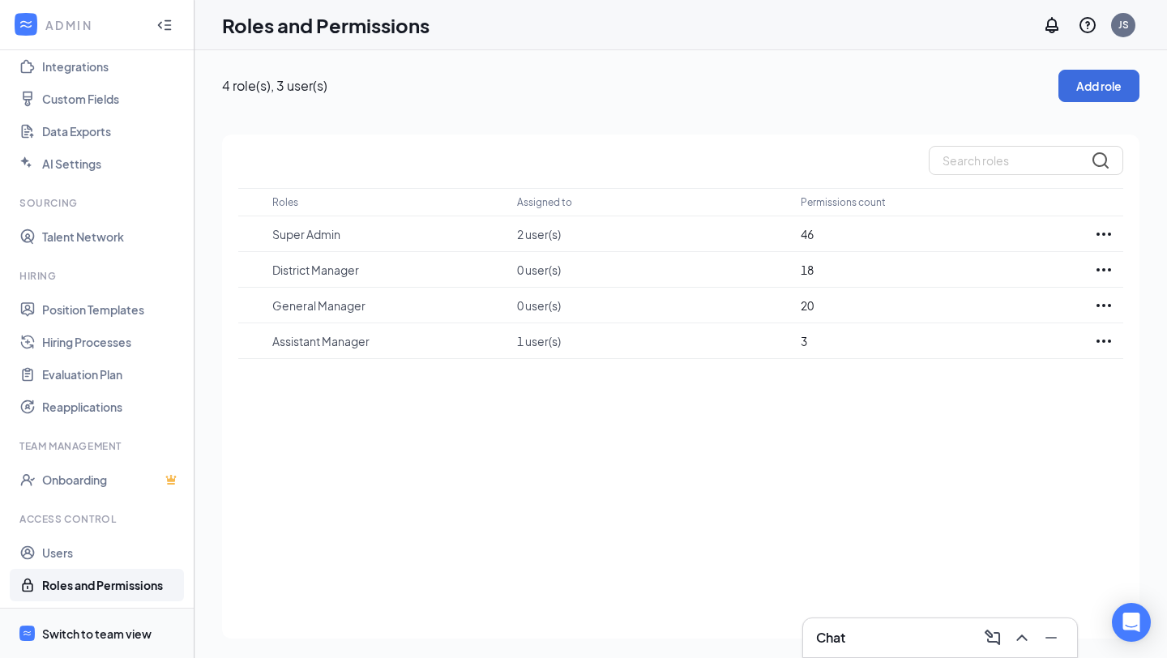
click at [99, 637] on div "Switch to team view" at bounding box center [96, 633] width 109 height 16
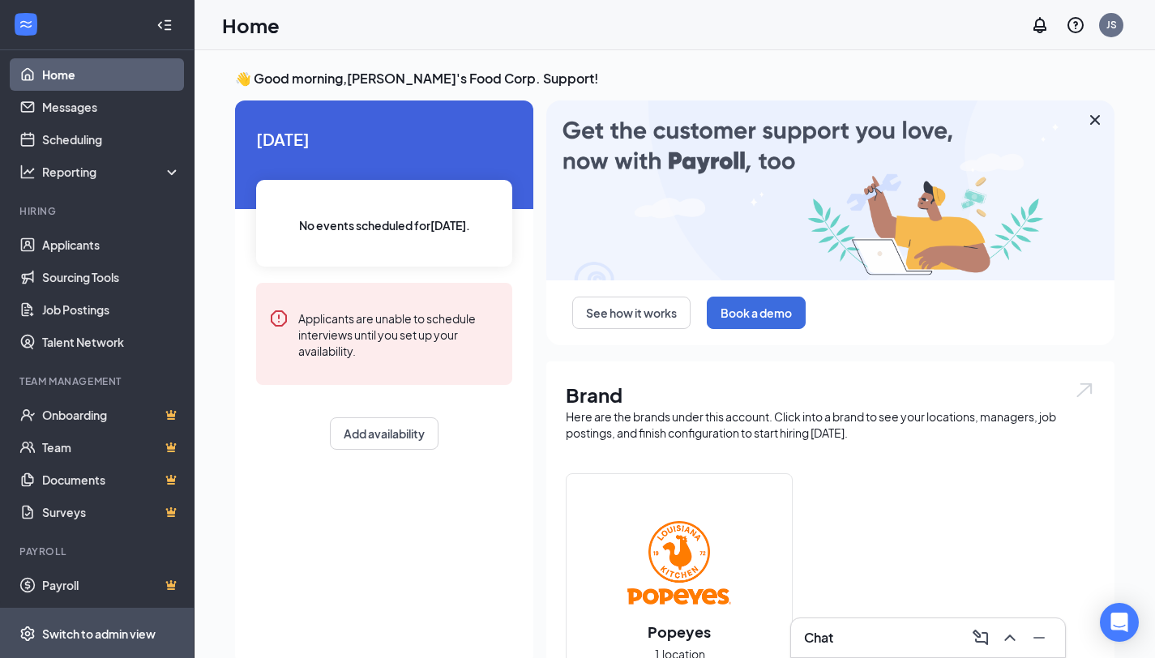
click at [88, 624] on span "Switch to admin view" at bounding box center [111, 632] width 139 height 49
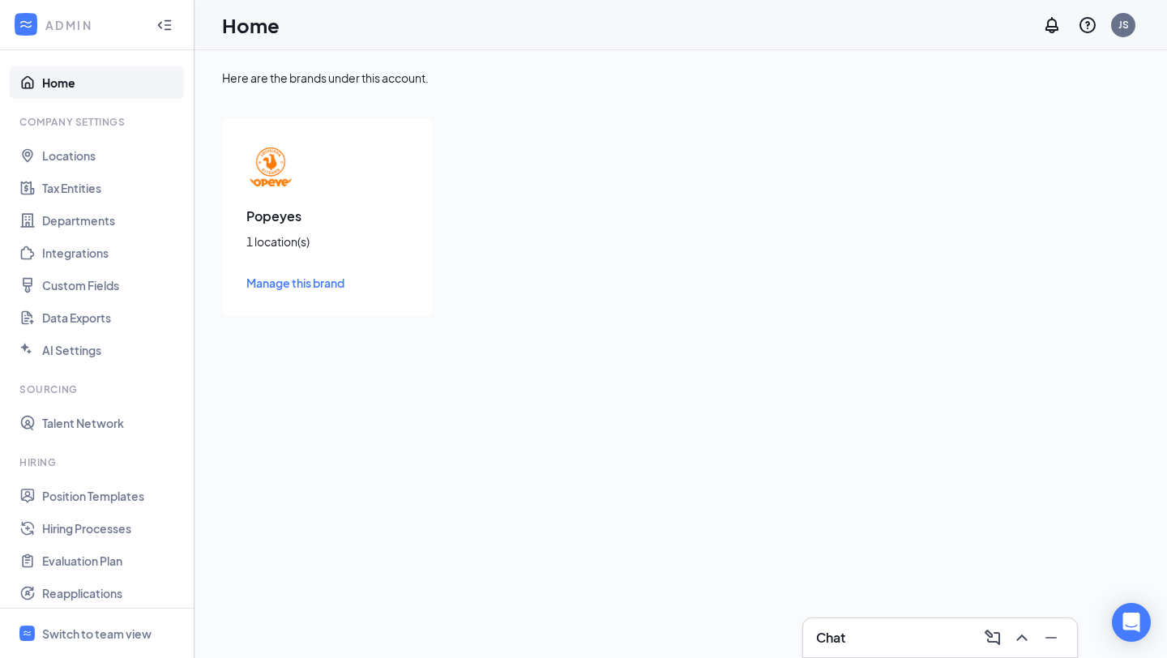
click at [326, 284] on span "Manage this brand" at bounding box center [295, 282] width 98 height 15
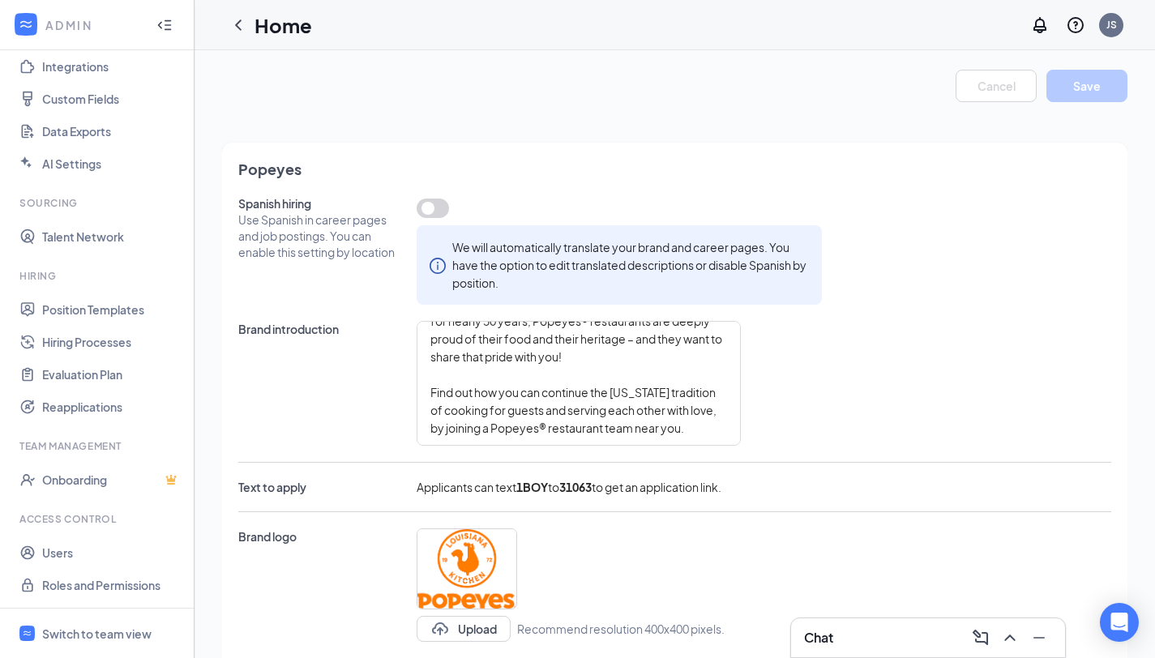
click at [446, 204] on button "button" at bounding box center [432, 207] width 32 height 19
click at [421, 208] on button "button" at bounding box center [432, 207] width 32 height 19
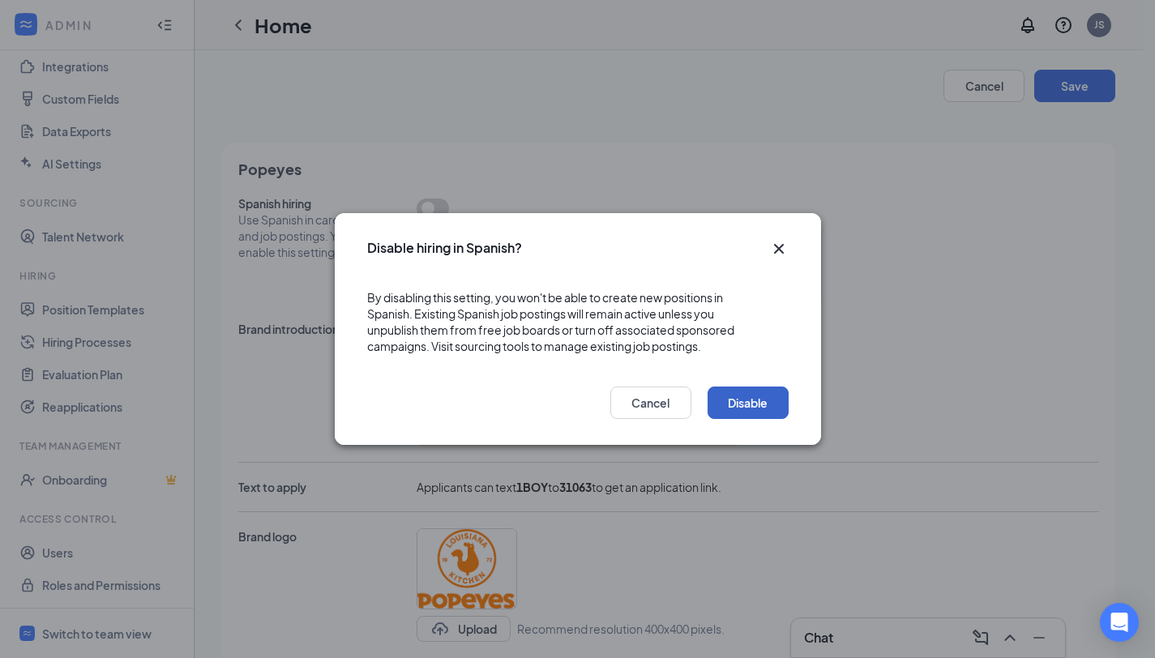
click at [742, 406] on button "Disable" at bounding box center [747, 402] width 81 height 32
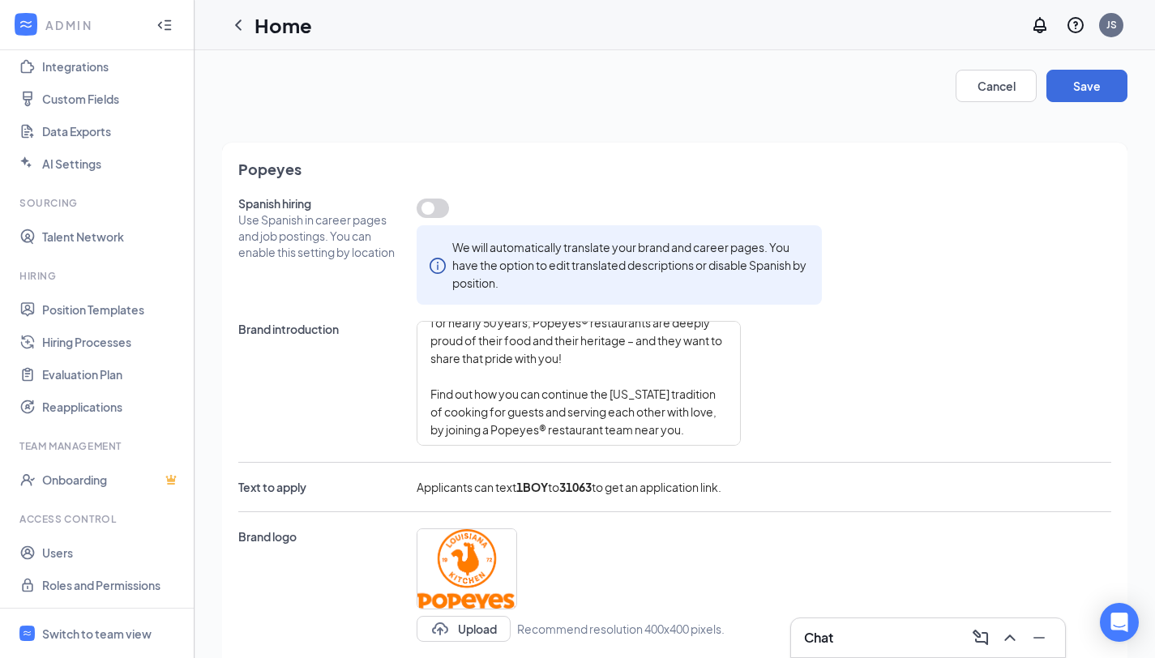
scroll to position [53, 0]
click at [473, 387] on textarea "Popeyes® is not like most fast-food chains. With freshly prepared food and a re…" at bounding box center [578, 383] width 324 height 125
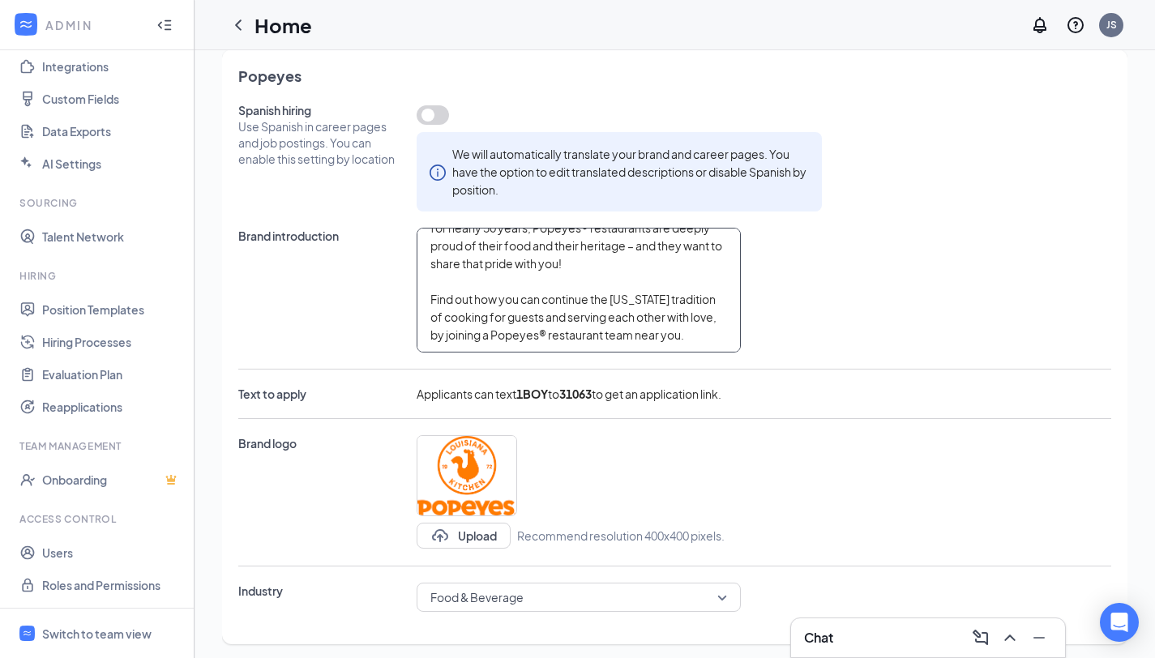
scroll to position [111, 0]
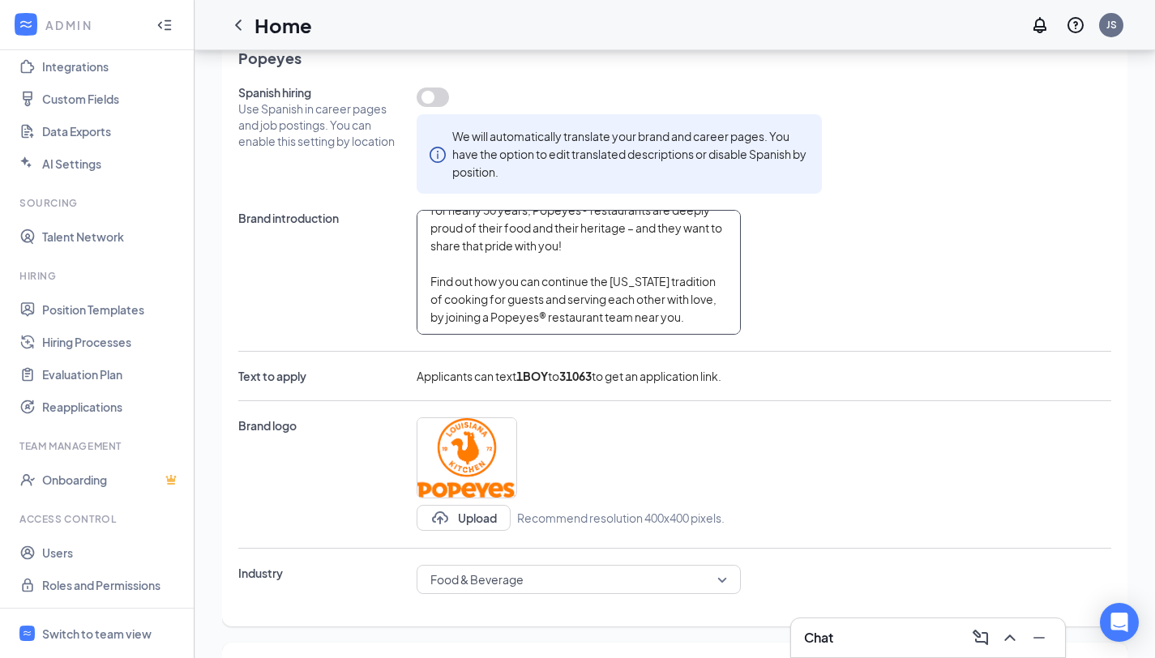
click at [494, 256] on textarea "Popeyes® is not like most fast-food chains. With freshly prepared food and a re…" at bounding box center [578, 272] width 324 height 125
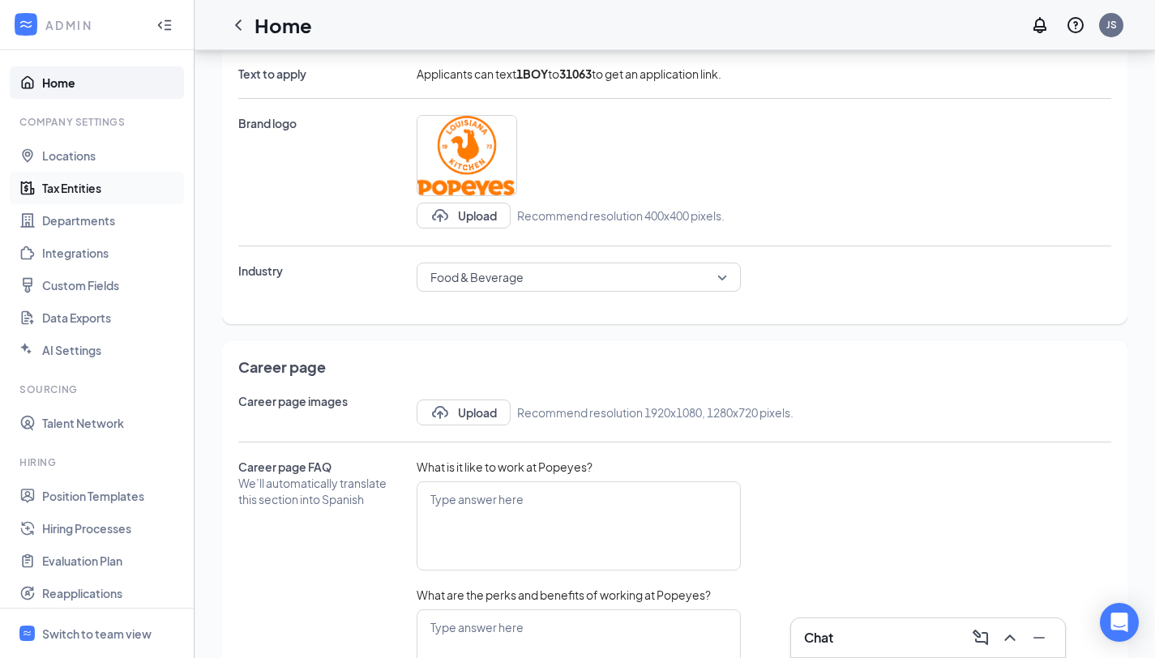
scroll to position [268, 0]
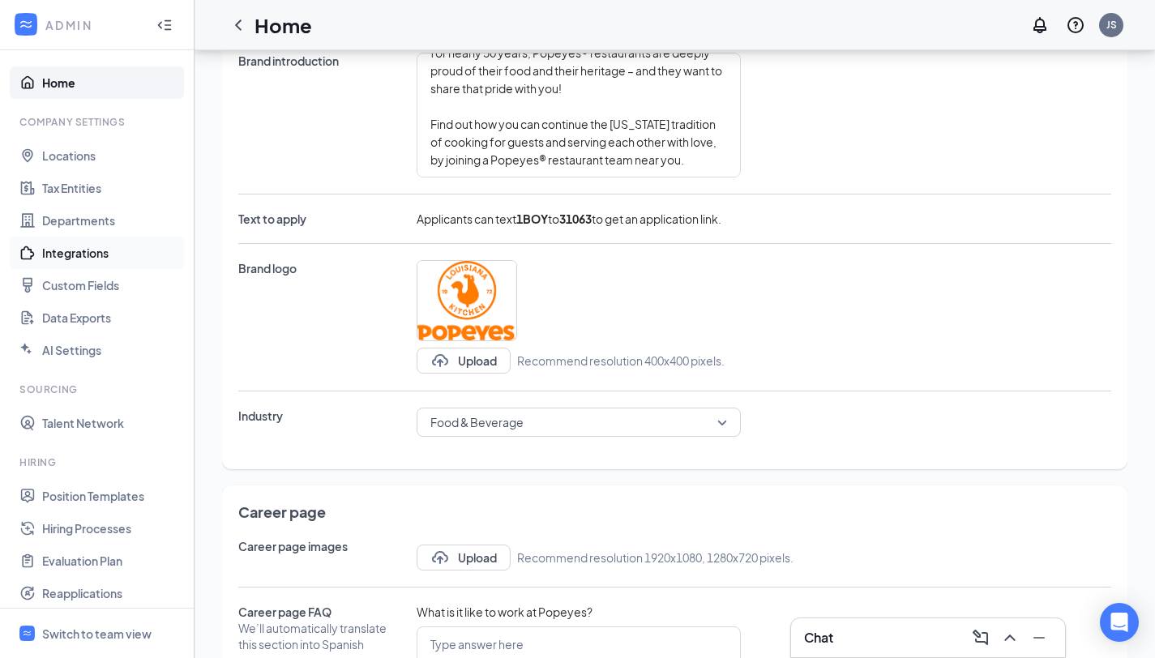
click at [91, 258] on link "Integrations" at bounding box center [111, 253] width 139 height 32
type textarea "Popeyes® is not like most fast-food chains. With freshly prepared food and a re…"
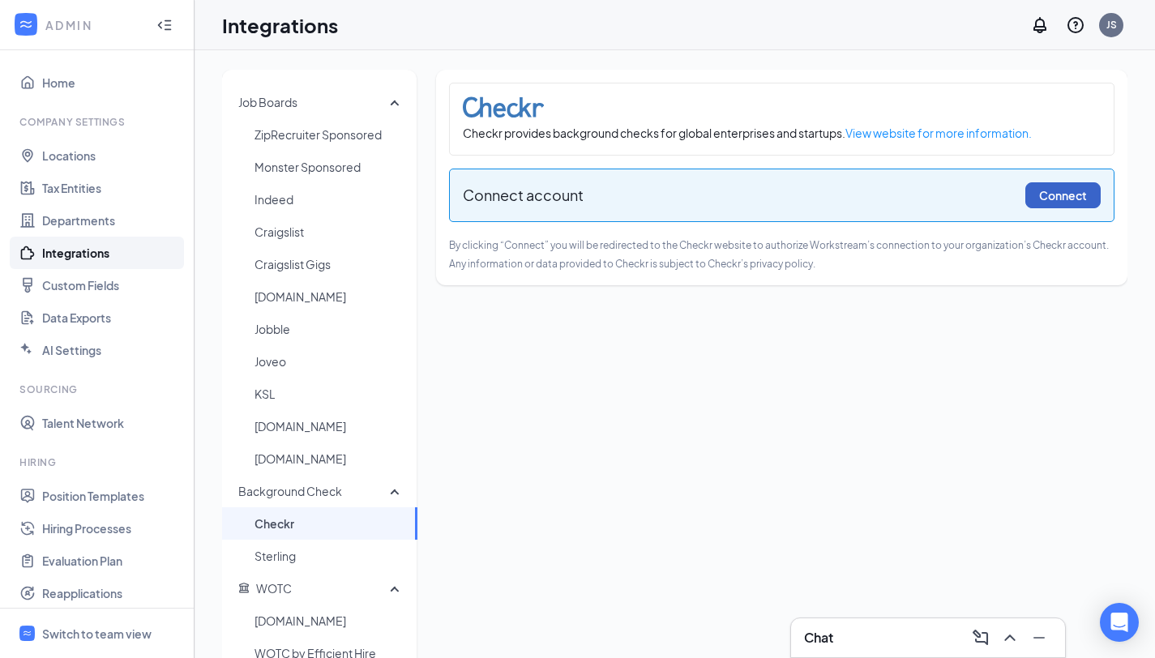
click at [1055, 187] on button "Connect" at bounding box center [1062, 195] width 75 height 26
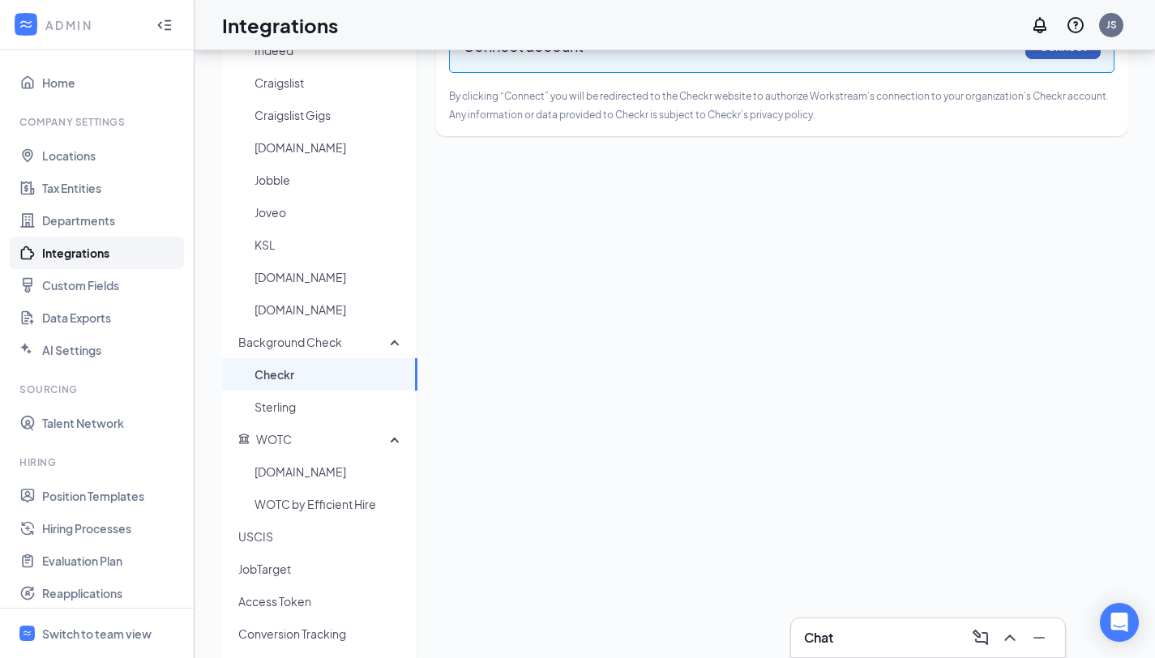
scroll to position [163, 0]
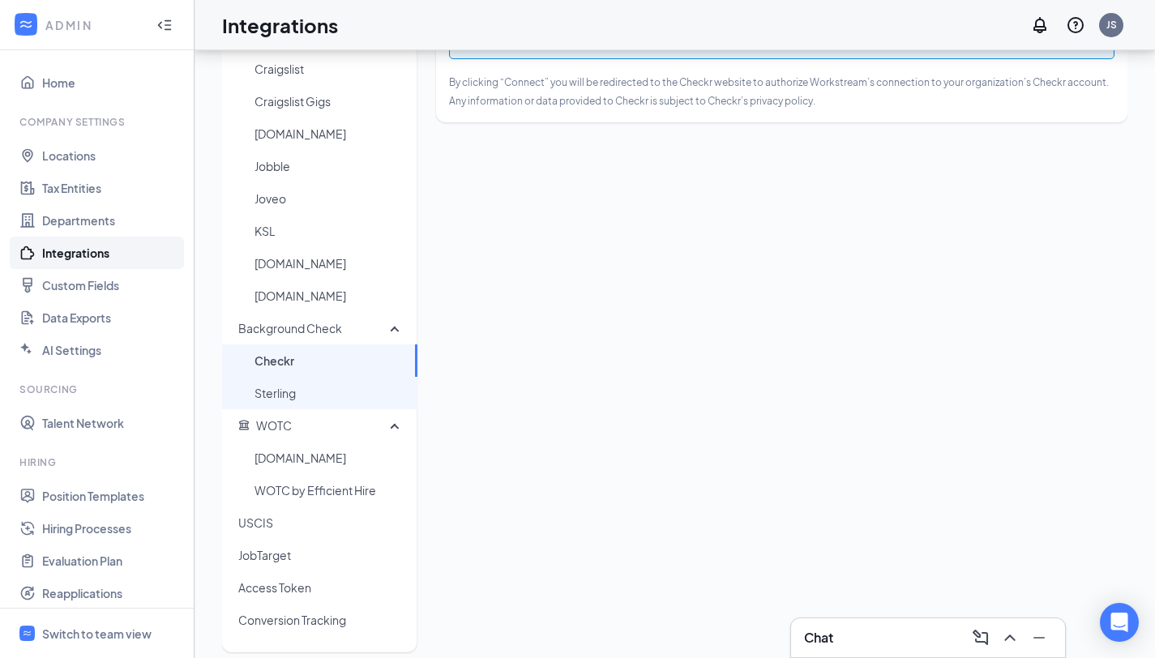
click at [284, 400] on span "Sterling" at bounding box center [329, 393] width 150 height 32
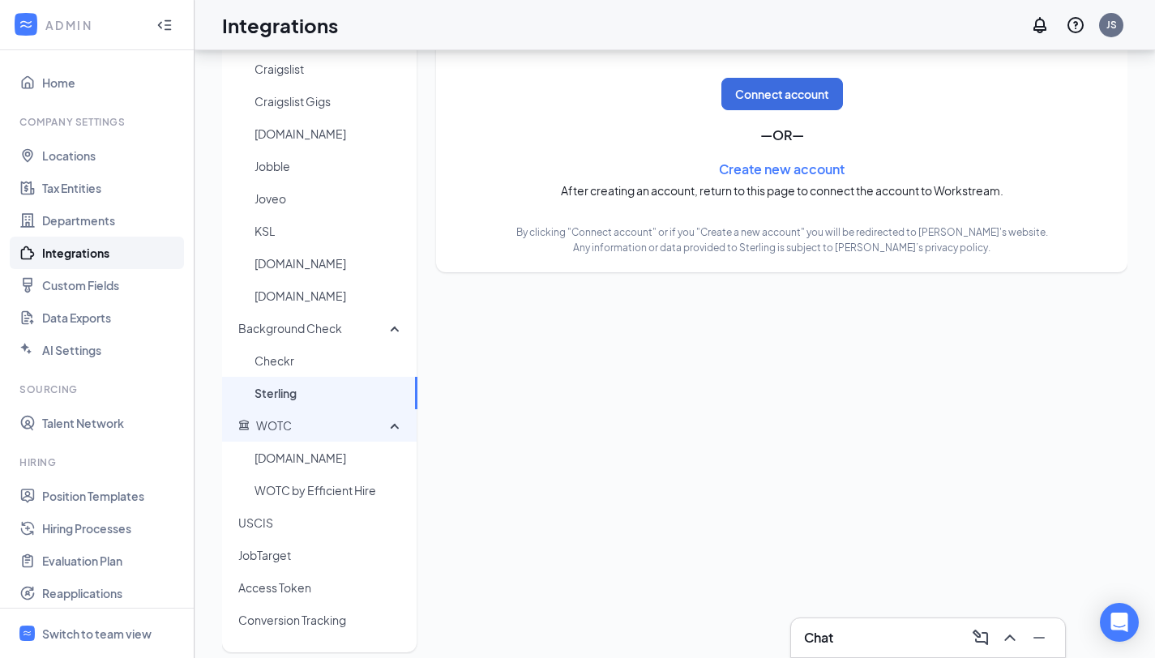
click at [329, 427] on span "WOTC" at bounding box center [314, 425] width 152 height 32
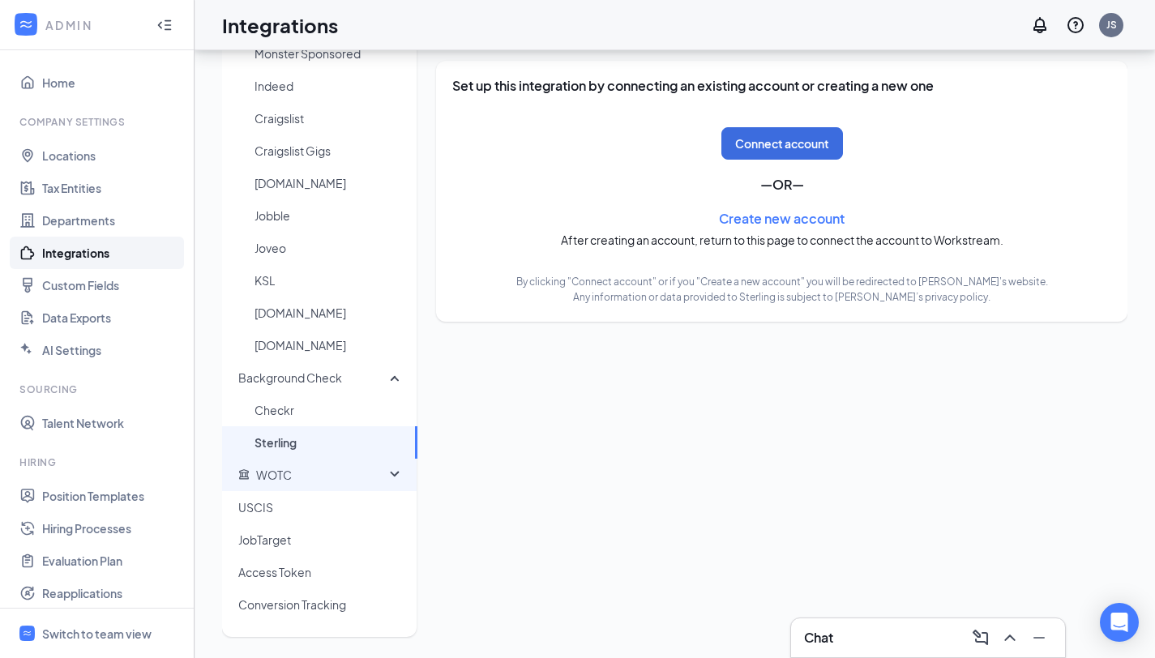
scroll to position [113, 0]
click at [327, 439] on span "Sterling" at bounding box center [329, 442] width 150 height 32
click at [329, 445] on span "Sterling" at bounding box center [329, 442] width 150 height 32
click at [308, 475] on span "WOTC" at bounding box center [314, 475] width 152 height 32
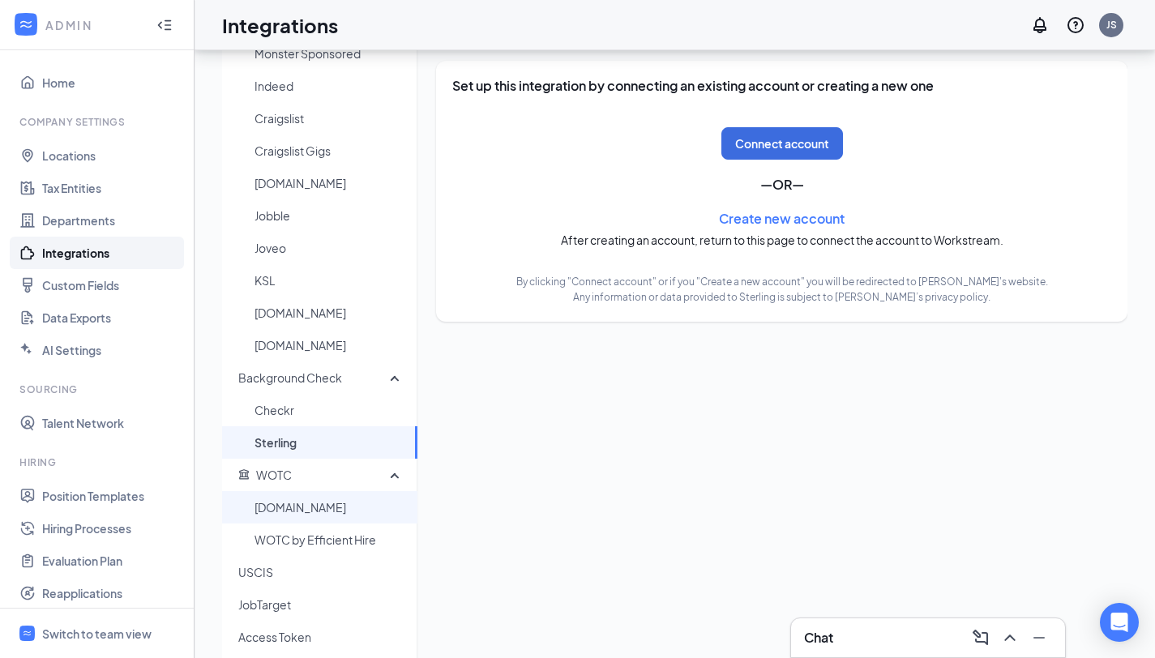
click at [302, 497] on span "[DOMAIN_NAME]" at bounding box center [329, 507] width 150 height 32
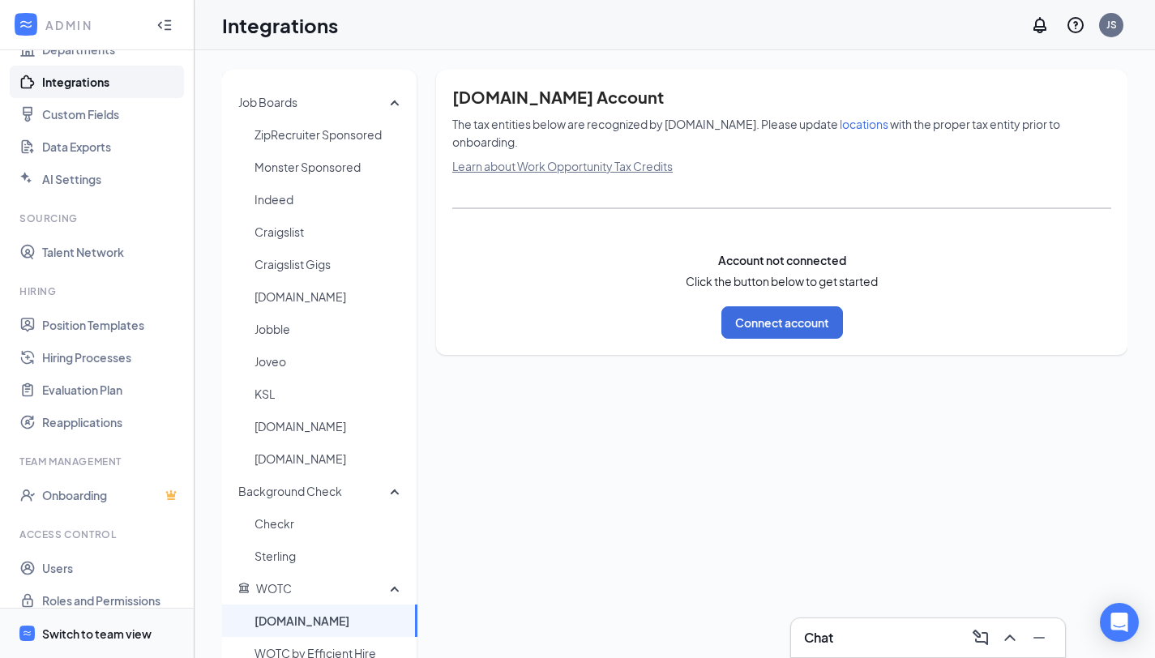
scroll to position [186, 0]
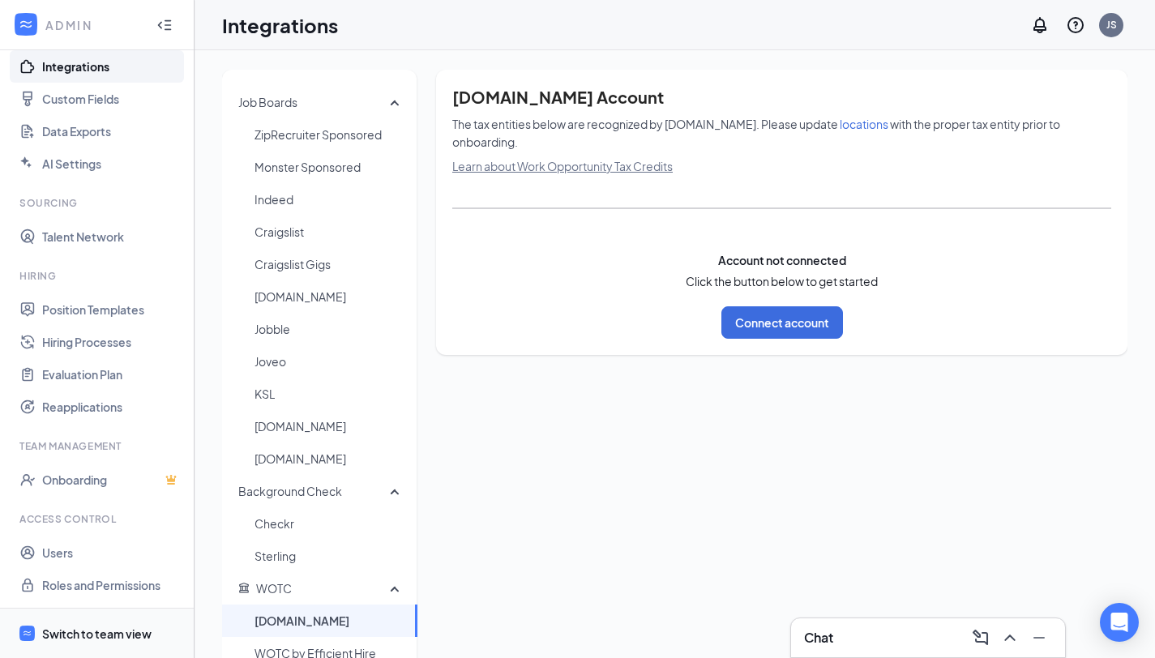
click at [90, 622] on span "Switch to team view" at bounding box center [111, 632] width 139 height 49
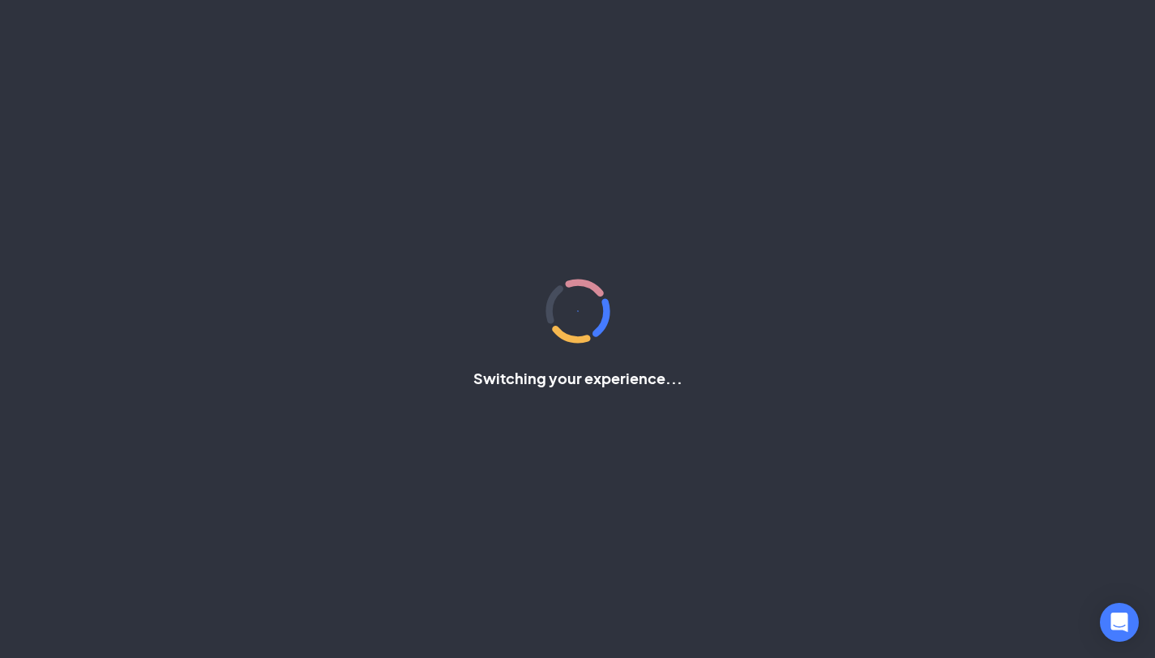
scroll to position [8, 0]
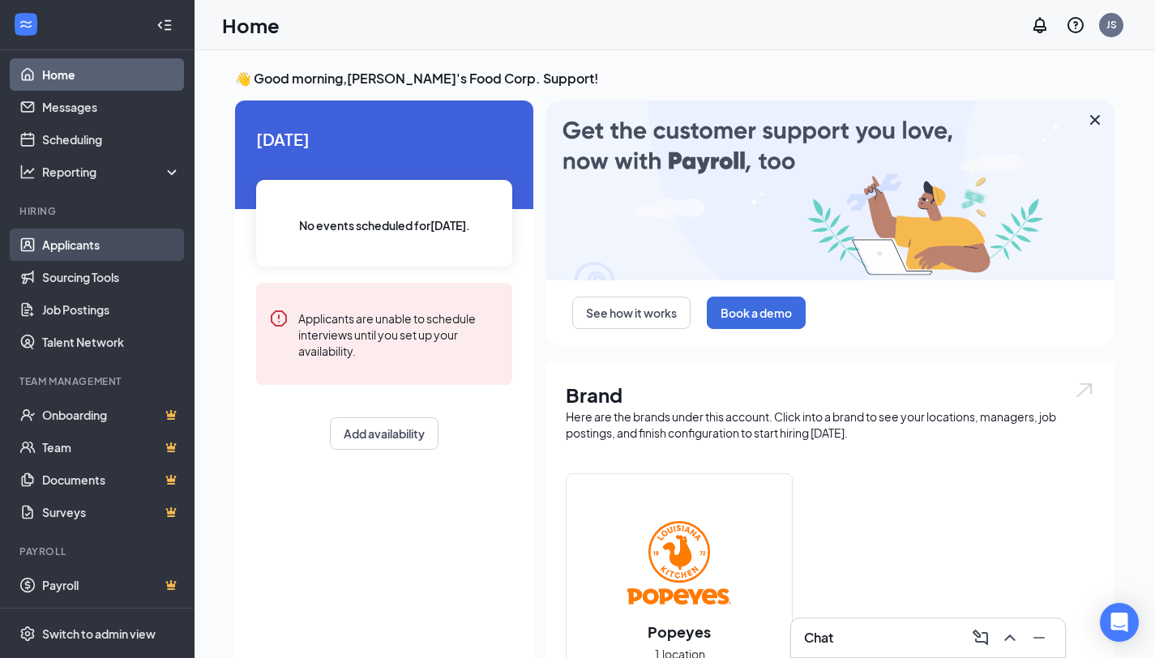
click at [57, 238] on link "Applicants" at bounding box center [111, 244] width 139 height 32
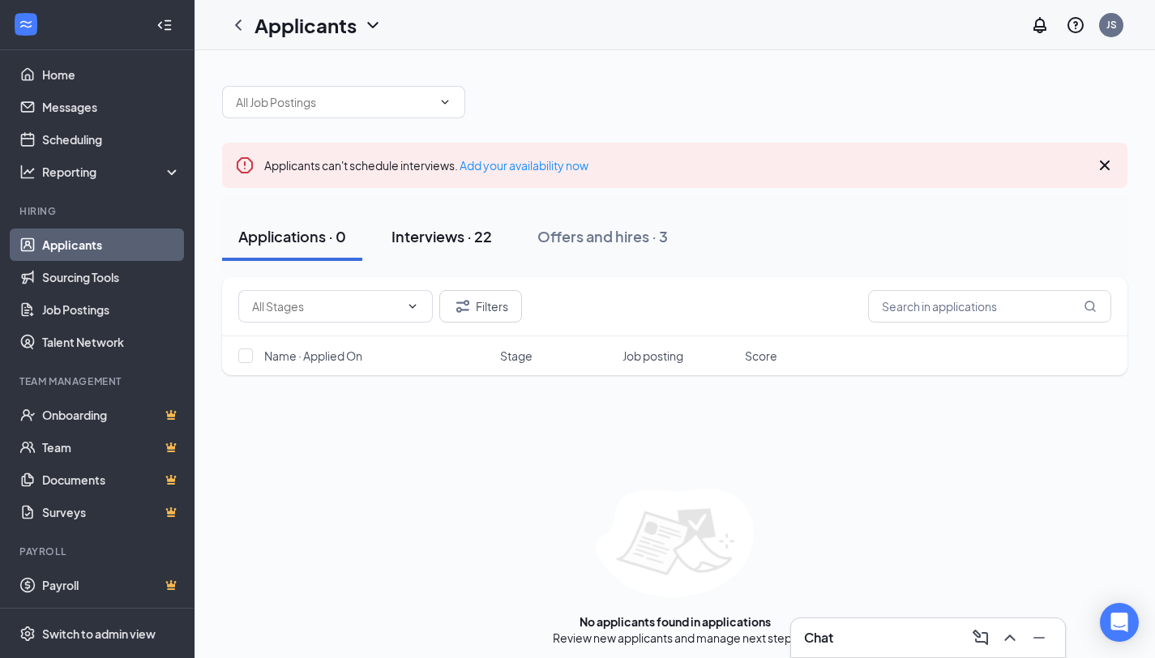
click at [479, 246] on button "Interviews · 22" at bounding box center [441, 236] width 133 height 49
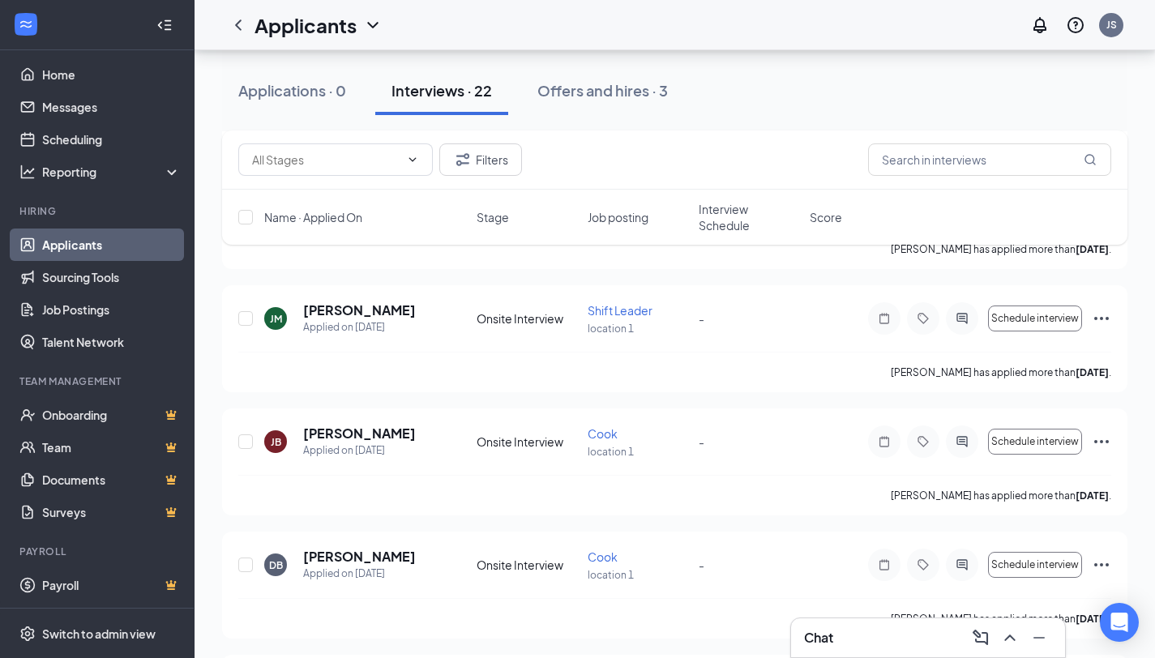
scroll to position [1224, 0]
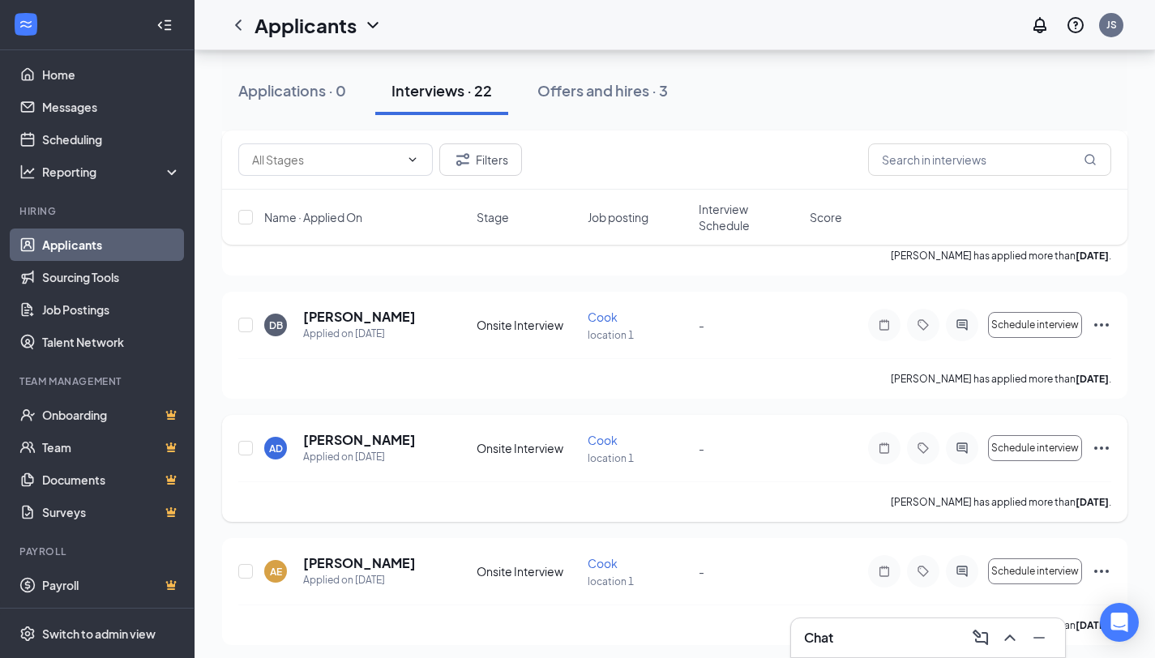
click at [1101, 450] on icon "Ellipses" at bounding box center [1100, 447] width 19 height 19
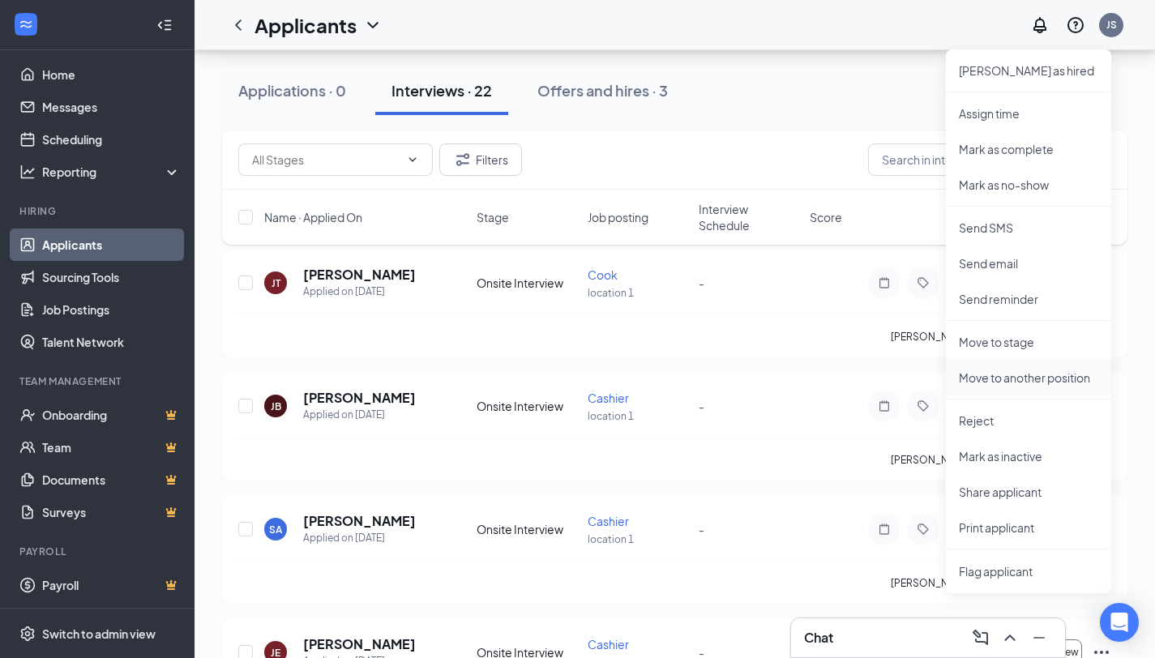
scroll to position [1634, 0]
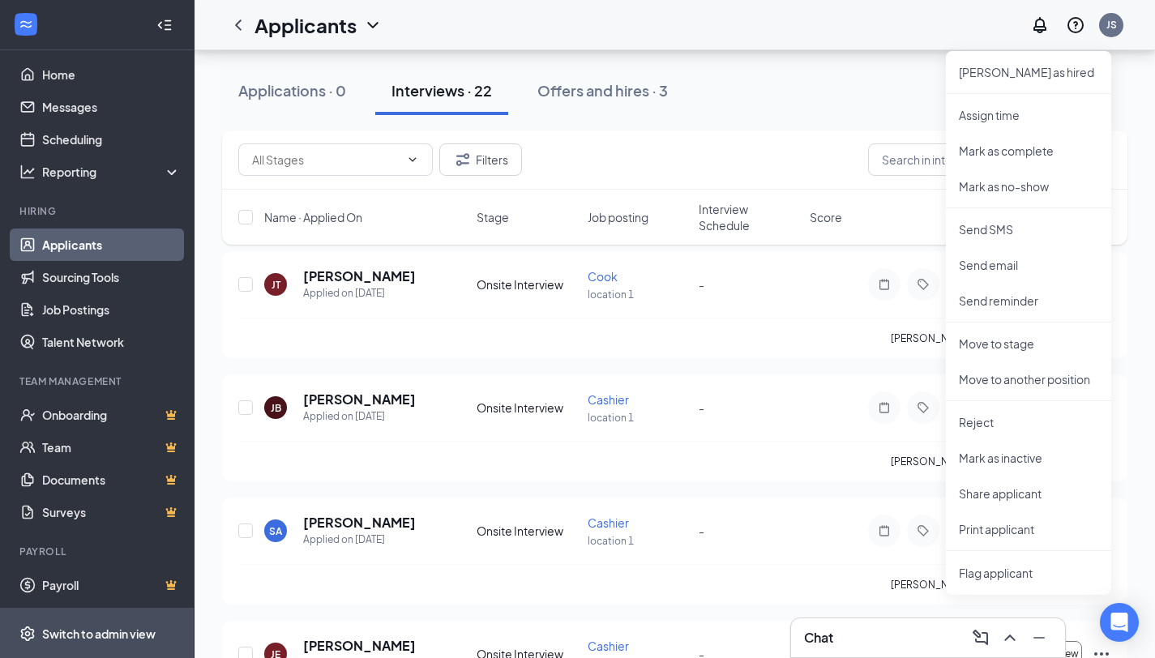
click at [130, 615] on span "Switch to admin view" at bounding box center [111, 632] width 139 height 49
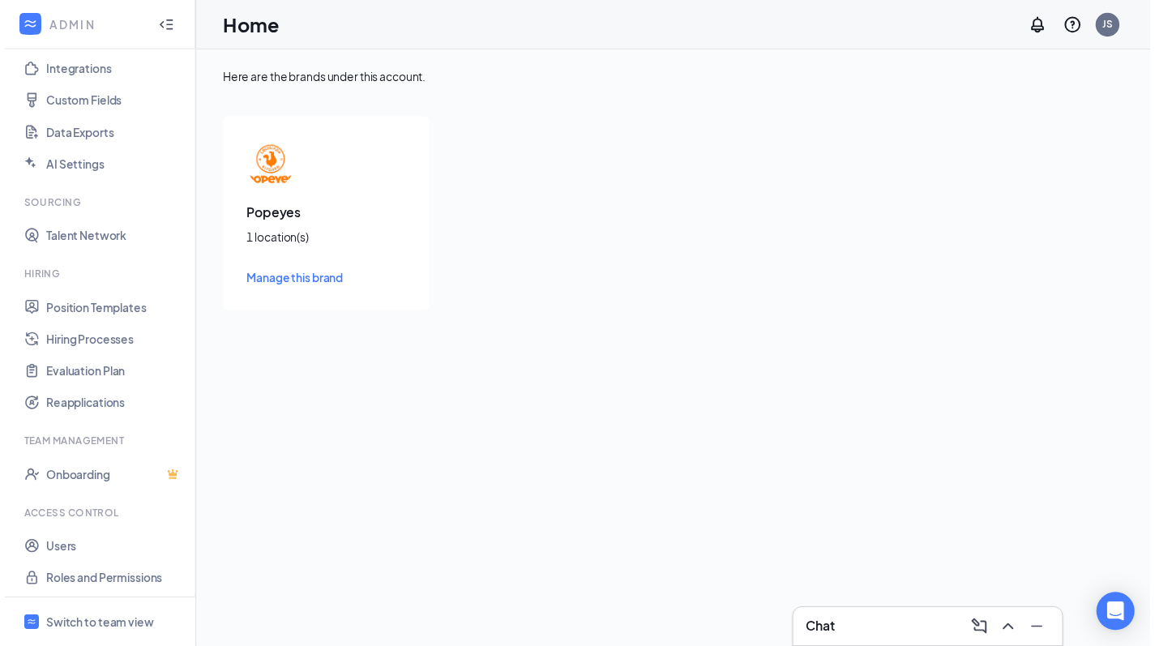
scroll to position [186, 0]
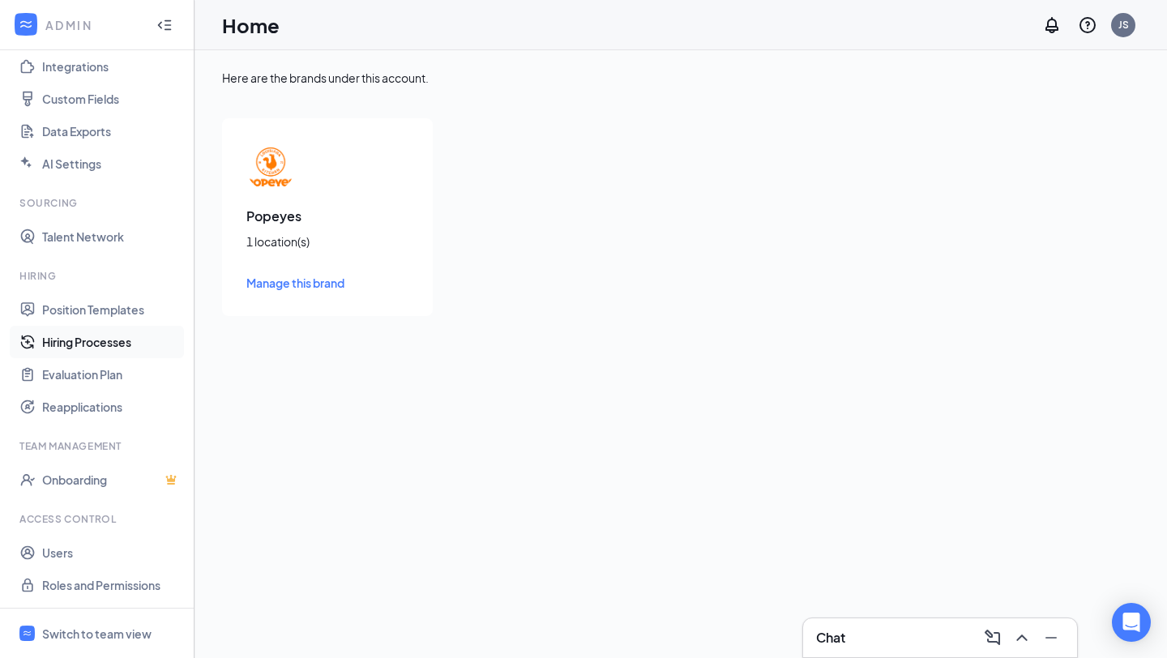
click at [116, 326] on link "Hiring Processes" at bounding box center [111, 342] width 139 height 32
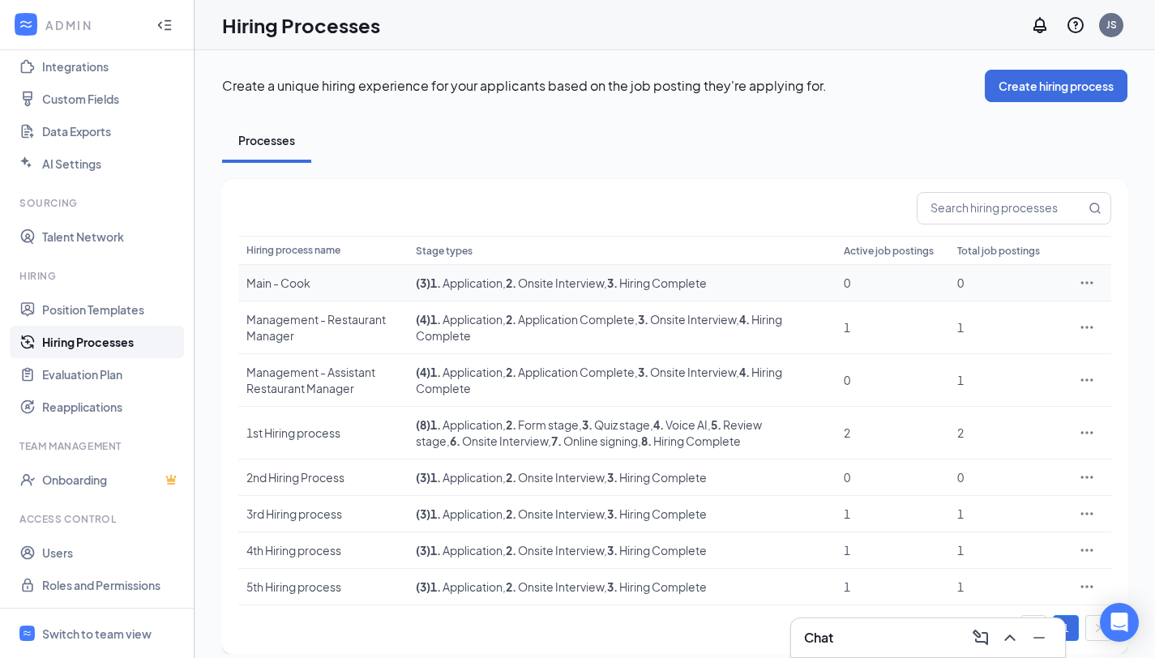
click at [455, 284] on span "1 . Application" at bounding box center [466, 282] width 72 height 15
click at [387, 280] on div "Main - Cook" at bounding box center [322, 283] width 153 height 16
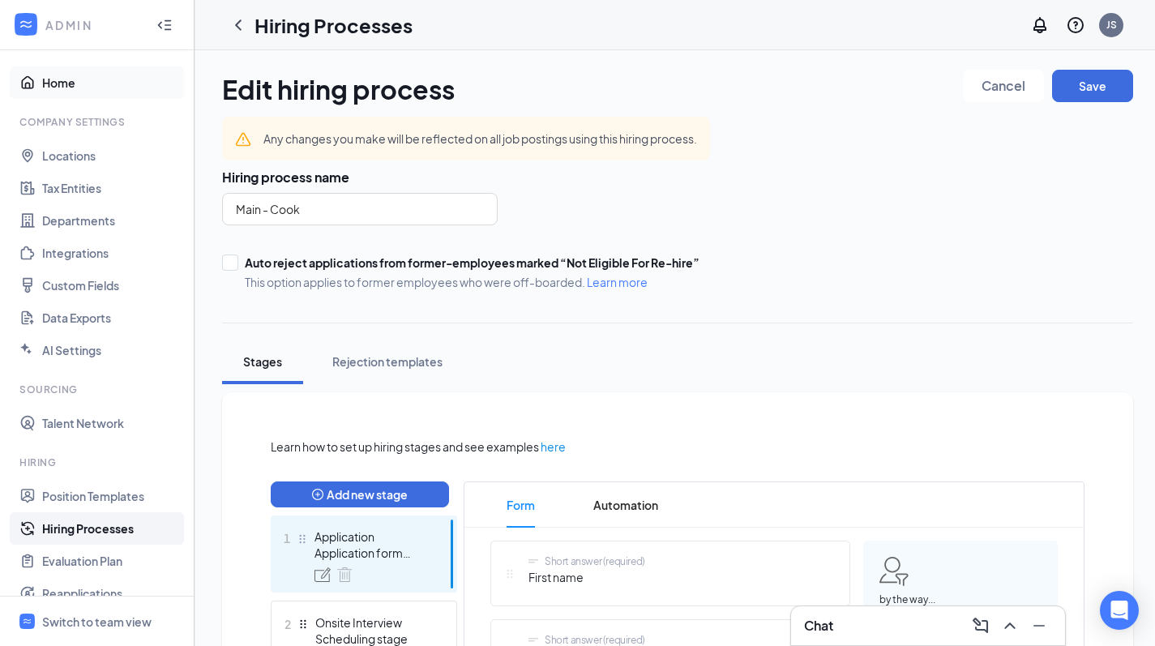
click at [79, 79] on link "Home" at bounding box center [111, 82] width 139 height 32
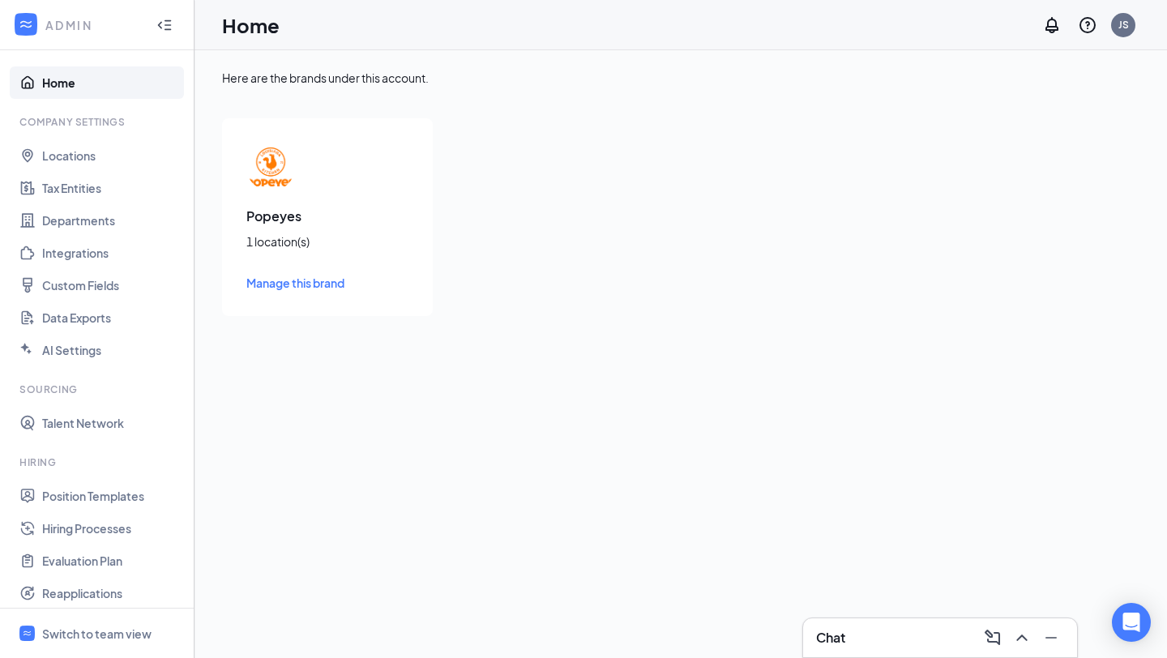
click at [79, 79] on link "Home" at bounding box center [111, 82] width 139 height 32
